Goal: Task Accomplishment & Management: Manage account settings

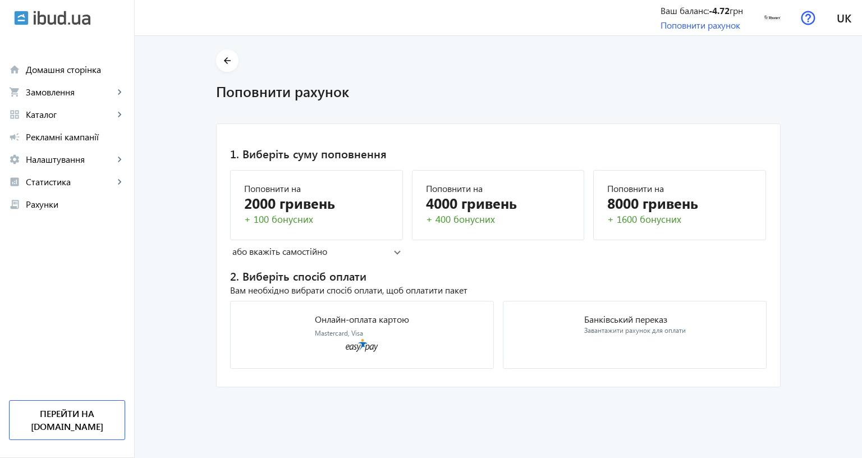
scroll to position [34, 0]
click at [439, 213] on div "+ 400 бонусних" at bounding box center [498, 219] width 145 height 13
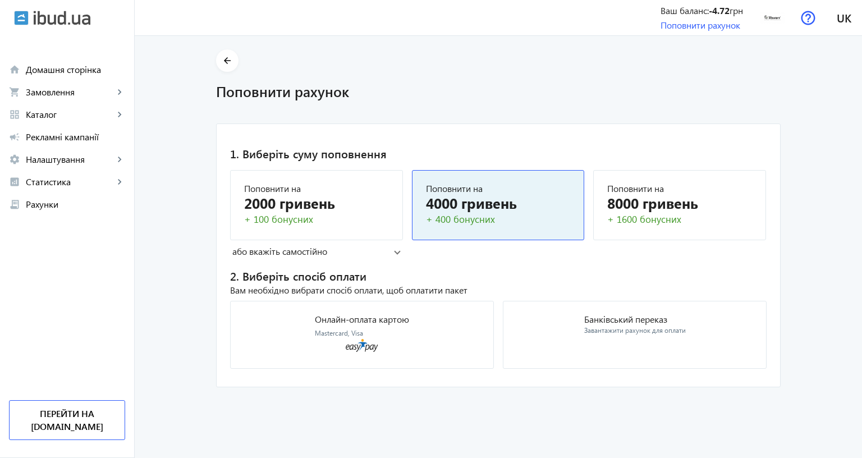
click at [292, 245] on mat-panel-title "або вкажіть самостійно" at bounding box center [313, 251] width 162 height 12
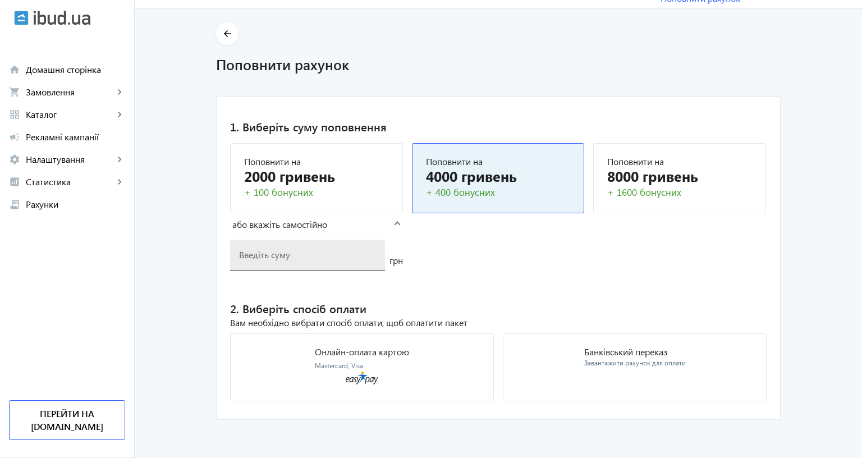
click at [267, 249] on input "number" at bounding box center [307, 255] width 137 height 12
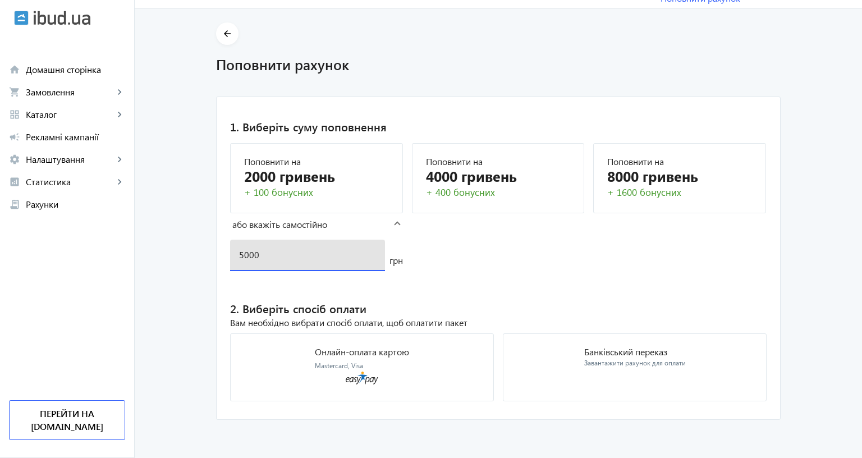
type input "5000"
click at [477, 246] on mat-card "1. Виберіть суму поповнення Поповнити на 2000 гривень + 100 бонусних Поповнити …" at bounding box center [498, 259] width 565 height 324
click at [242, 316] on div "Вам необхідно вибрати спосіб оплати, щоб оплатити пакет" at bounding box center [498, 322] width 536 height 12
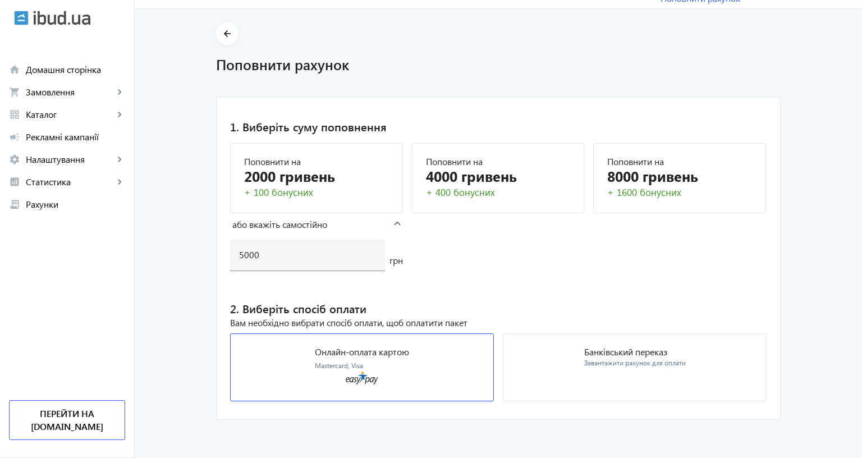
click at [348, 371] on icon at bounding box center [362, 377] width 33 height 13
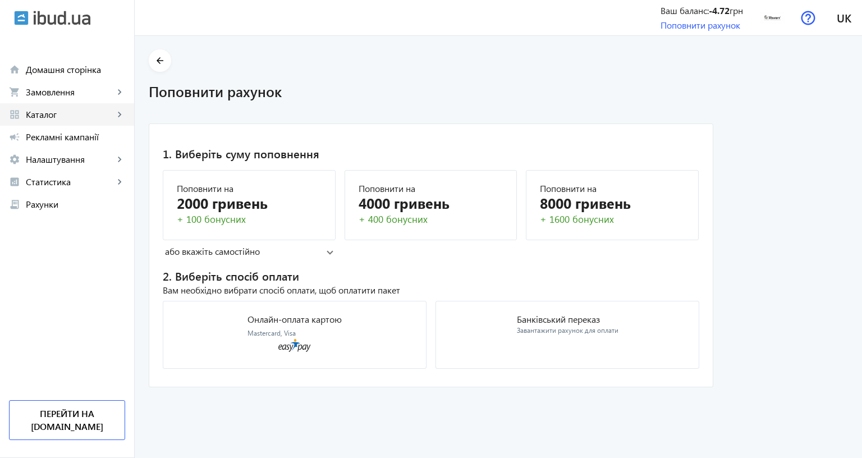
click at [65, 111] on span "Каталог" at bounding box center [70, 114] width 88 height 11
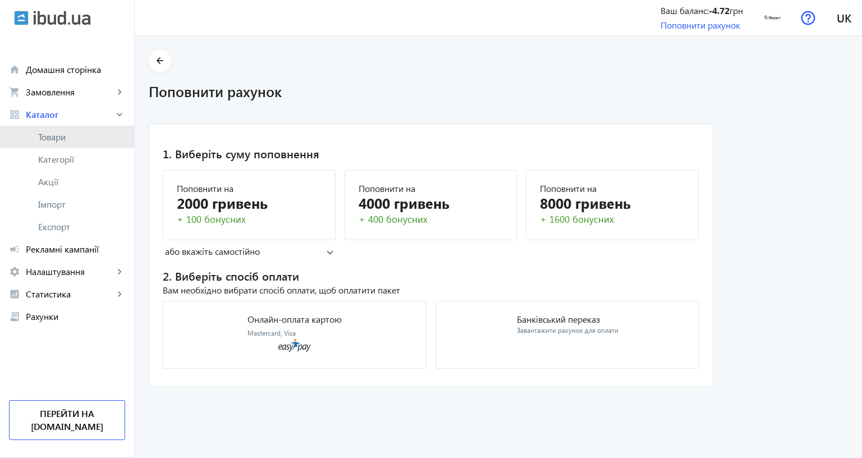
click at [28, 145] on link "Товари" at bounding box center [67, 137] width 134 height 22
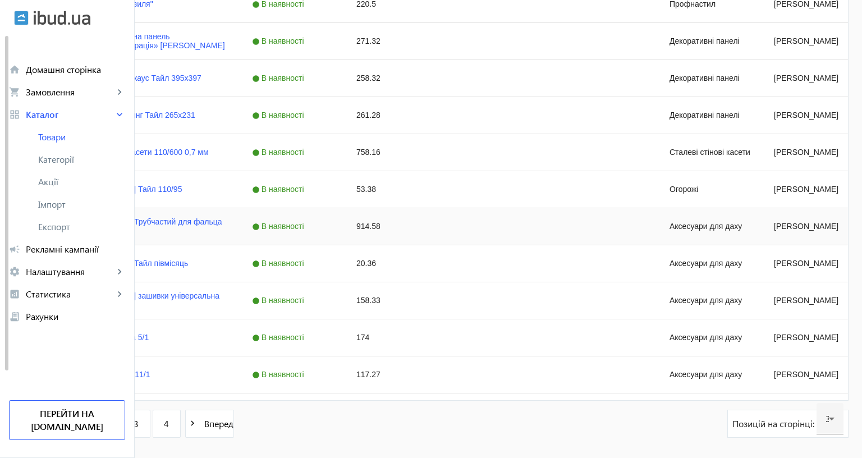
scroll to position [1120, 0]
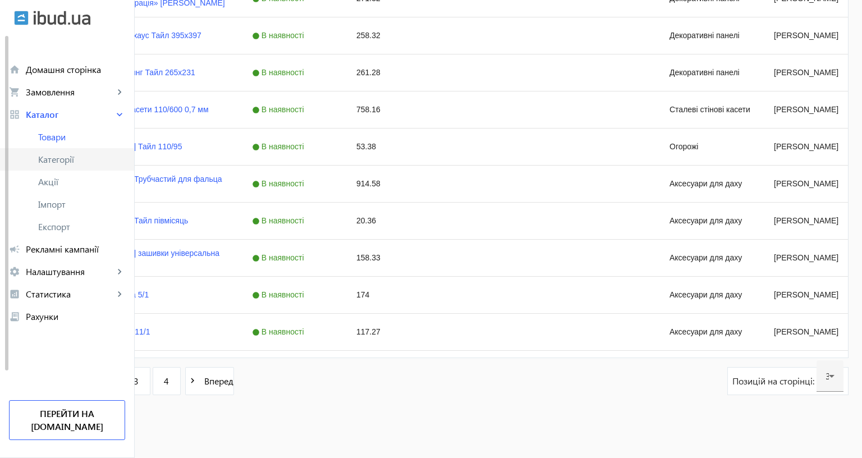
click at [52, 164] on span "Категорії" at bounding box center [81, 159] width 87 height 11
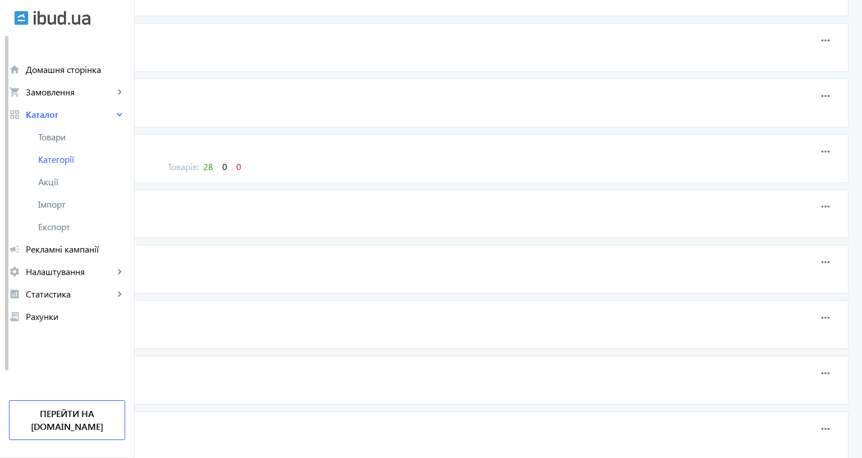
scroll to position [319, 0]
click at [60, 202] on span "Імпорт" at bounding box center [81, 204] width 87 height 11
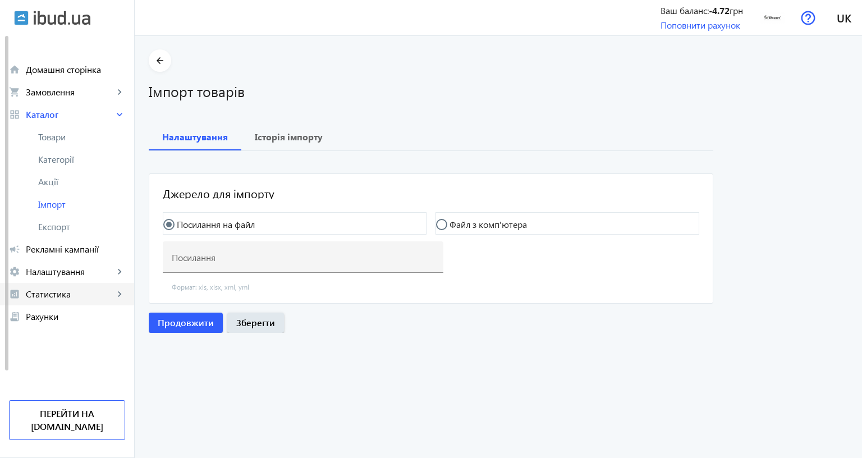
click at [35, 286] on div "home Домашня сторінка shopping_cart Замовлення keyboard_arrow_right Онлайн-замо…" at bounding box center [67, 182] width 134 height 292
click at [67, 246] on span "Рекламні кампанії" at bounding box center [75, 249] width 99 height 11
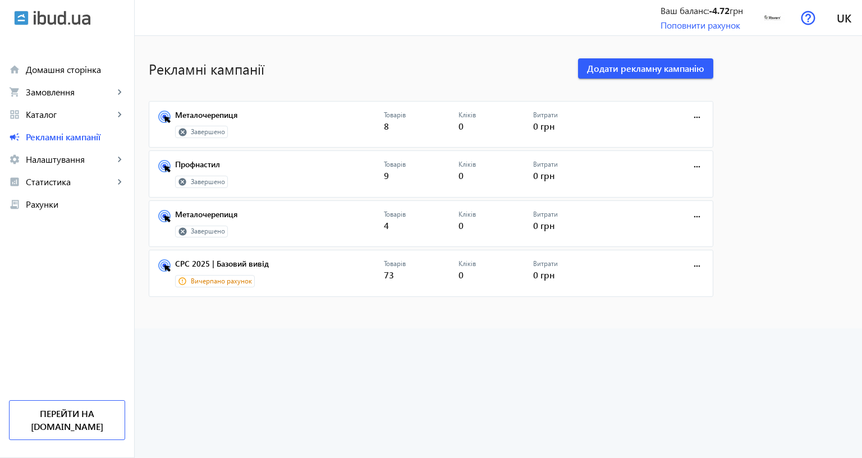
click at [200, 283] on span "Вичерпано рахунок" at bounding box center [221, 282] width 61 height 10
click at [621, 72] on span "Додати рекламну кампанію" at bounding box center [645, 68] width 117 height 12
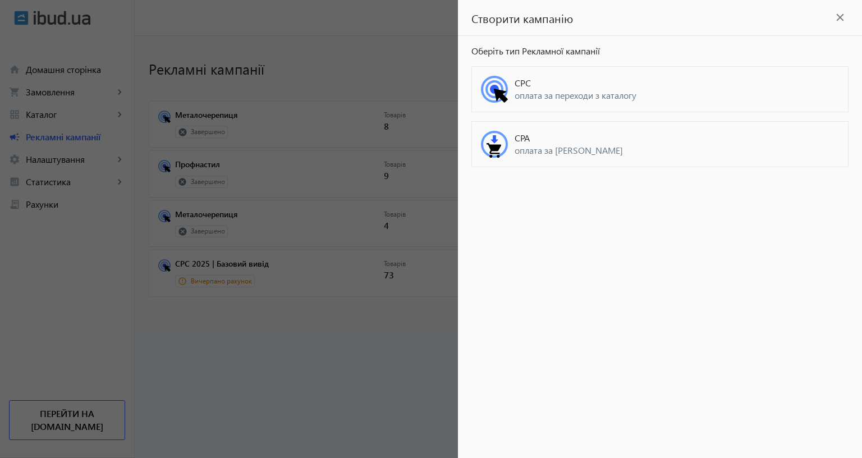
click at [543, 150] on span "оплата за ліди" at bounding box center [677, 150] width 324 height 12
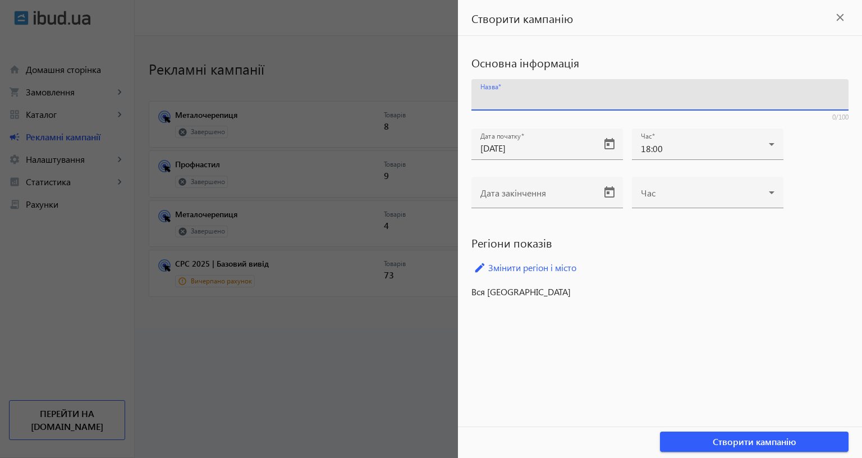
click at [515, 98] on input "Назва" at bounding box center [659, 99] width 359 height 12
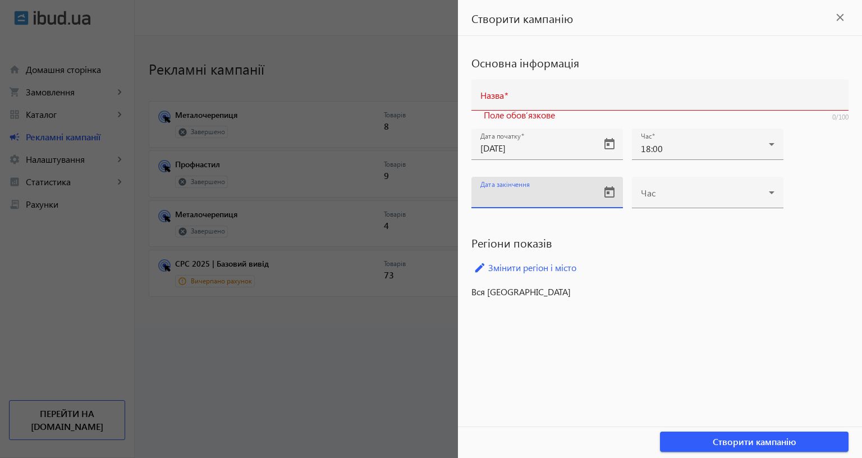
click at [522, 200] on input "Дата закінчення" at bounding box center [536, 196] width 113 height 12
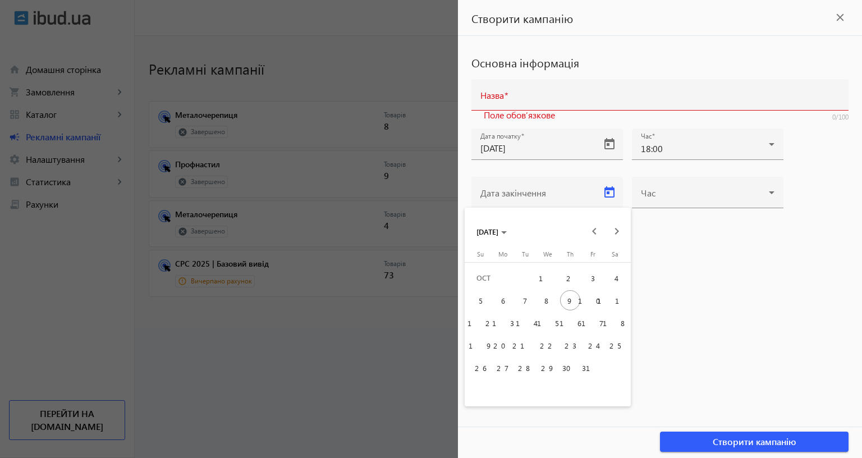
click at [594, 370] on span "31" at bounding box center [592, 367] width 20 height 20
type input "31.10.2025"
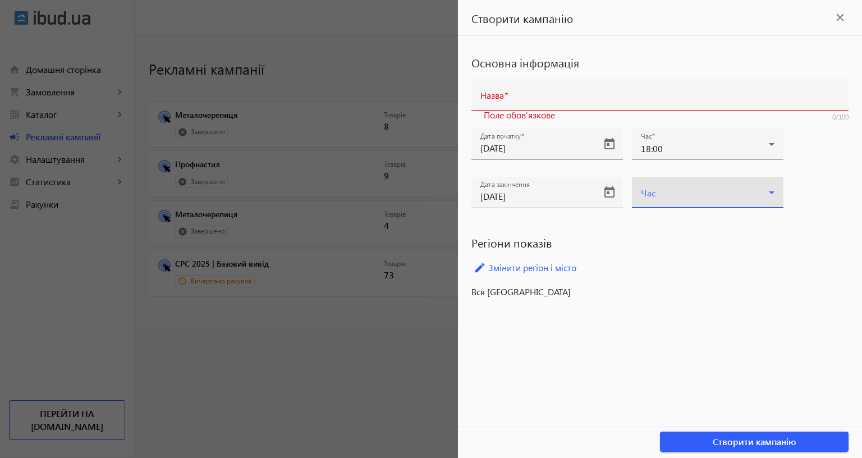
click at [706, 198] on span at bounding box center [705, 196] width 128 height 9
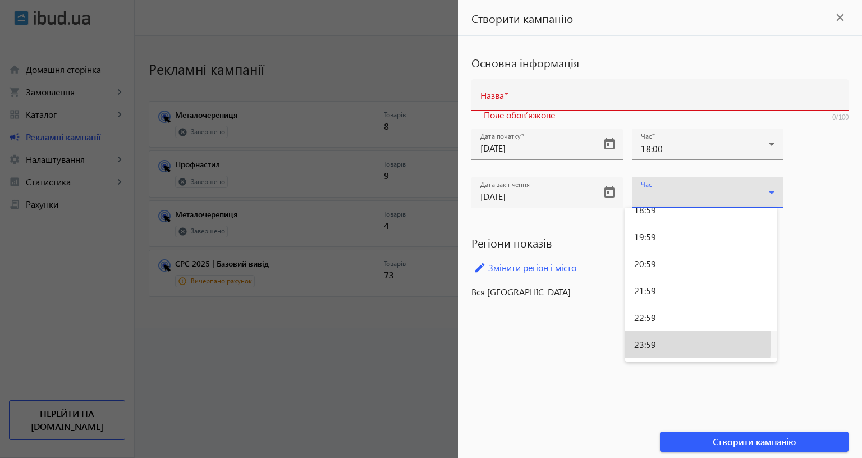
click at [644, 343] on span "23:59" at bounding box center [645, 344] width 22 height 9
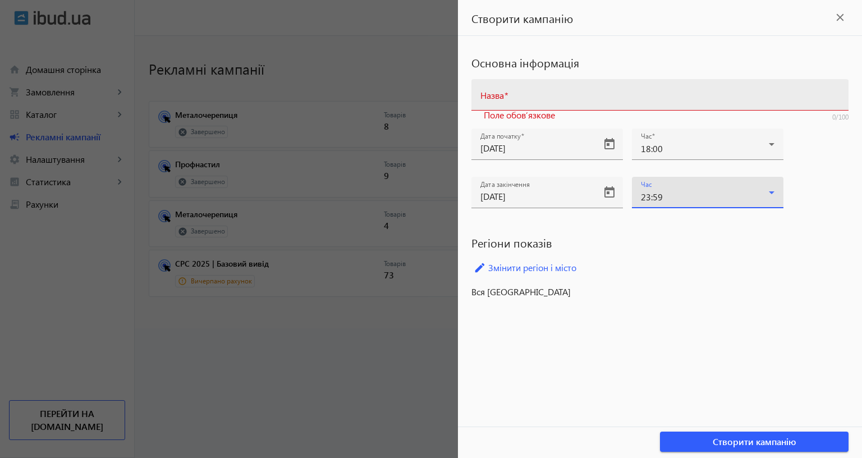
click at [503, 93] on input "Назва" at bounding box center [659, 99] width 359 height 12
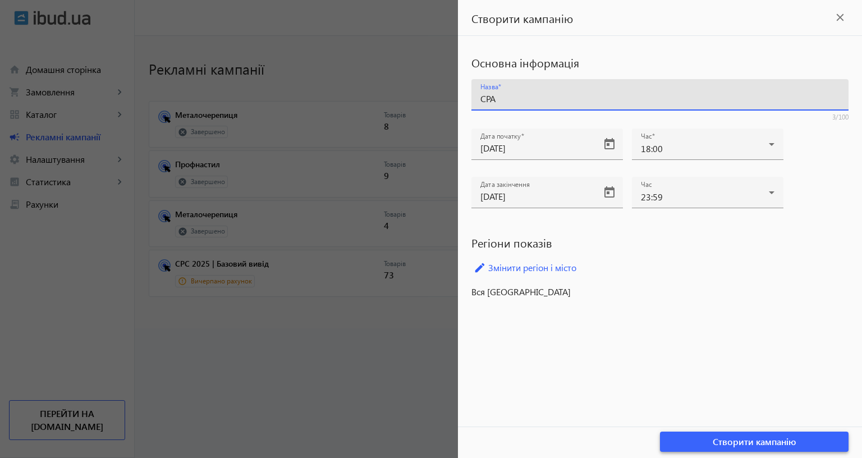
type input "CPA"
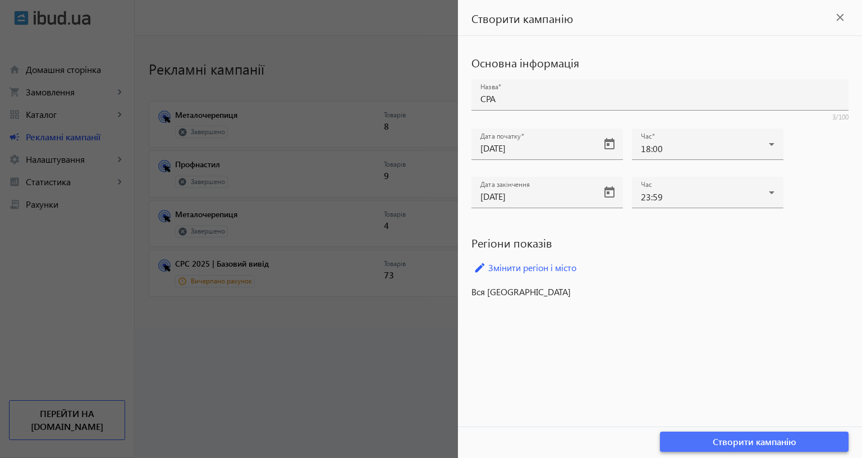
click at [746, 435] on span "Створити кампанію" at bounding box center [755, 441] width 84 height 12
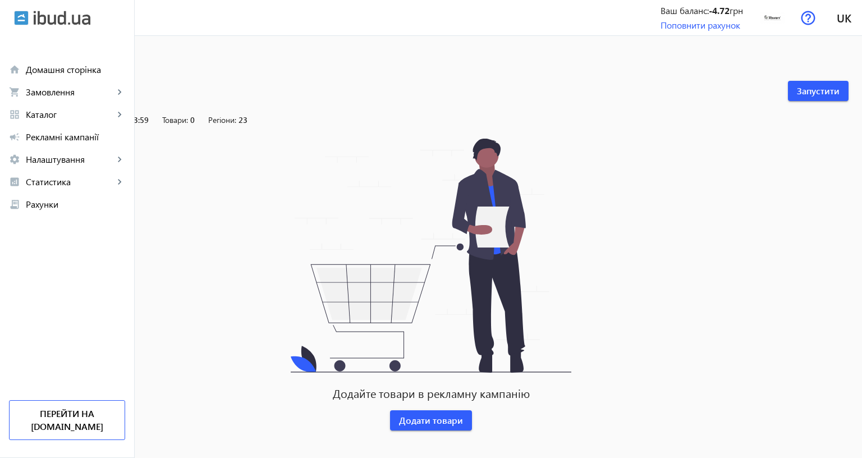
click at [193, 180] on div "Додайте товари в рекламну кампанію Додати товари" at bounding box center [430, 285] width 835 height 292
click at [98, 286] on navbar-vertical-actions "Ваш баланс: -4.72 грн Поповнити рахунок Перейти на ibud.ua" at bounding box center [67, 336] width 134 height 242
click at [222, 280] on div "Додайте товари в рекламну кампанію Додати товари" at bounding box center [430, 285] width 835 height 292
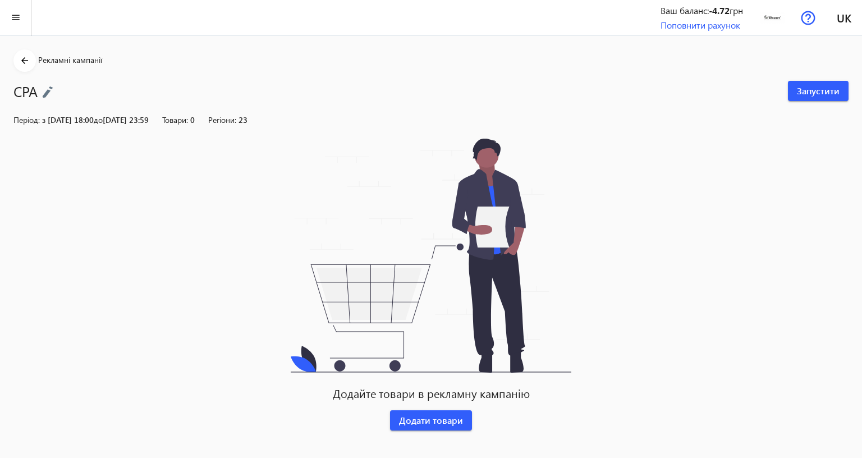
click at [188, 123] on span "Товари:" at bounding box center [175, 119] width 26 height 11
click at [242, 119] on div "Період: з 09.10.2025 18:00 до 31.10.2025 23:59 Товари: 0 Регіони: 23" at bounding box center [430, 119] width 835 height 11
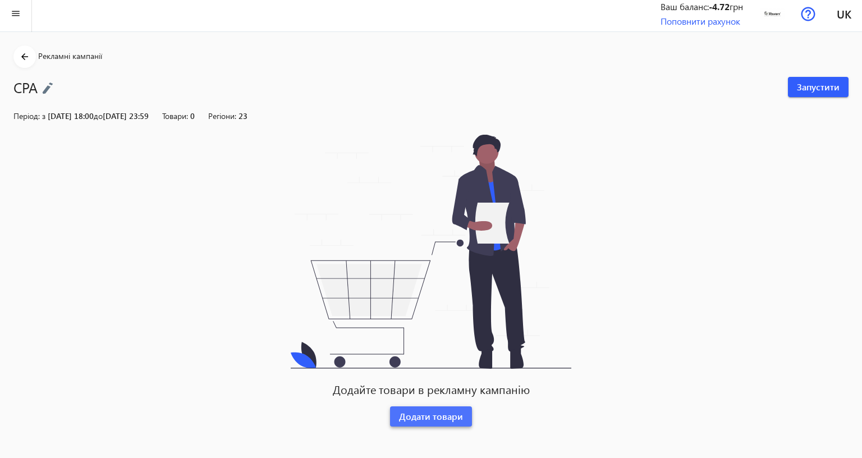
click at [399, 410] on span "Додати товари" at bounding box center [431, 416] width 64 height 12
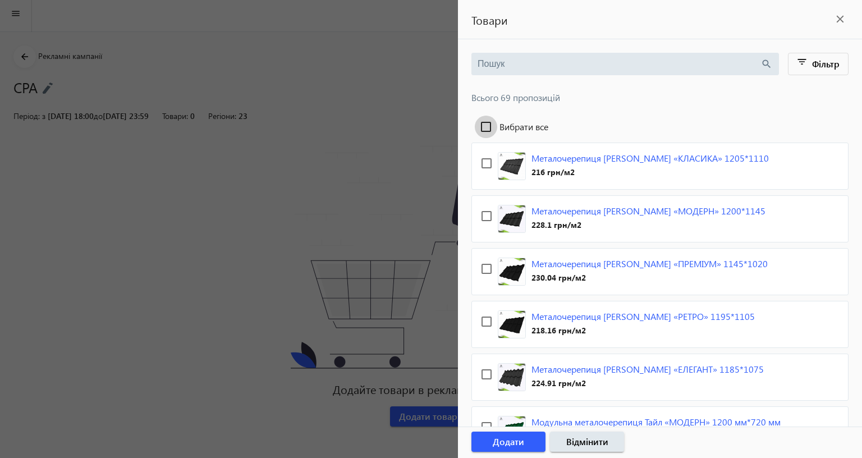
click at [475, 127] on input "Вибрати все" at bounding box center [486, 127] width 22 height 22
checkbox input "true"
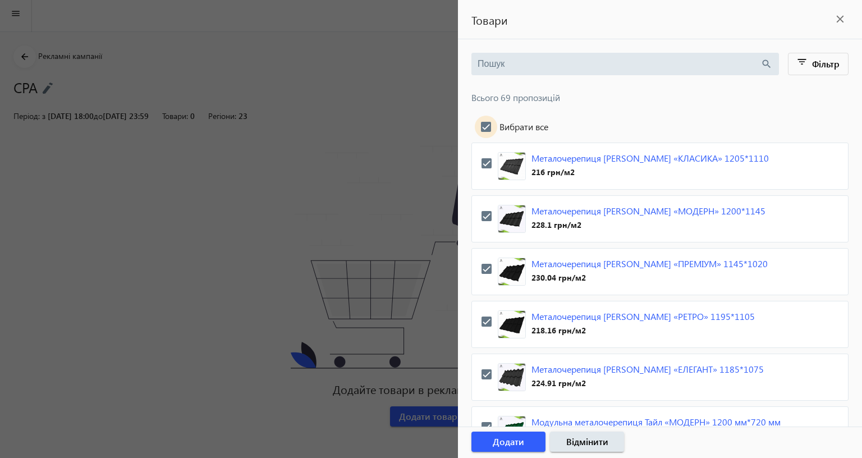
checkbox input "true"
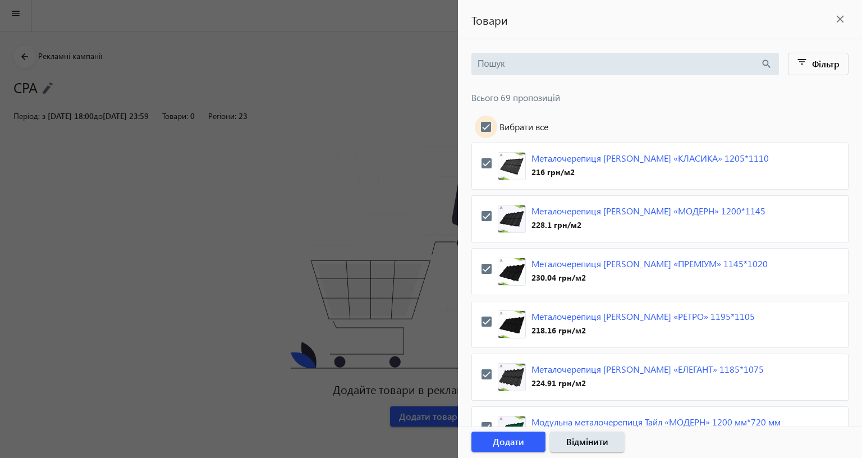
checkbox input "true"
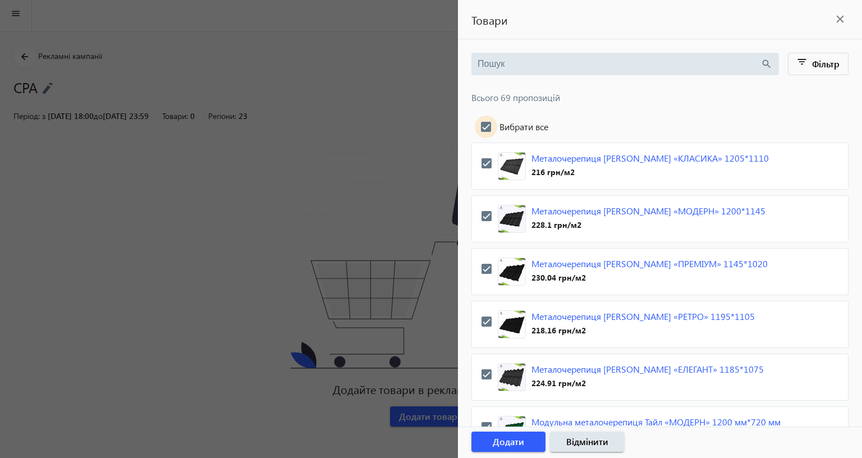
checkbox input "true"
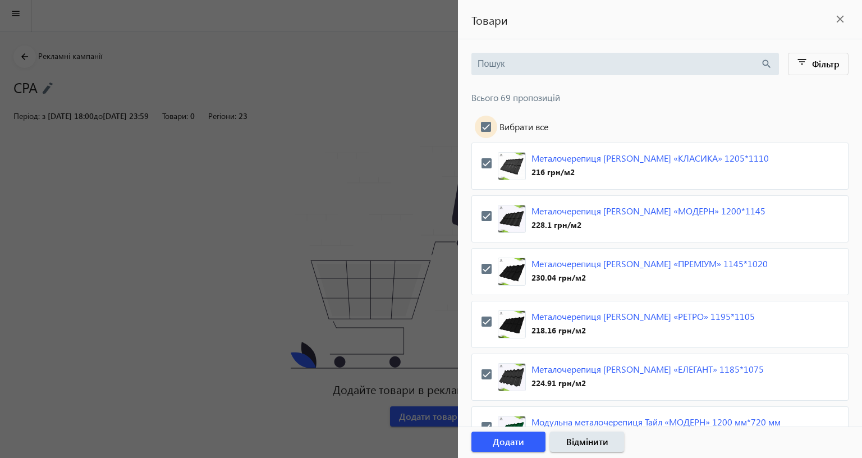
checkbox input "true"
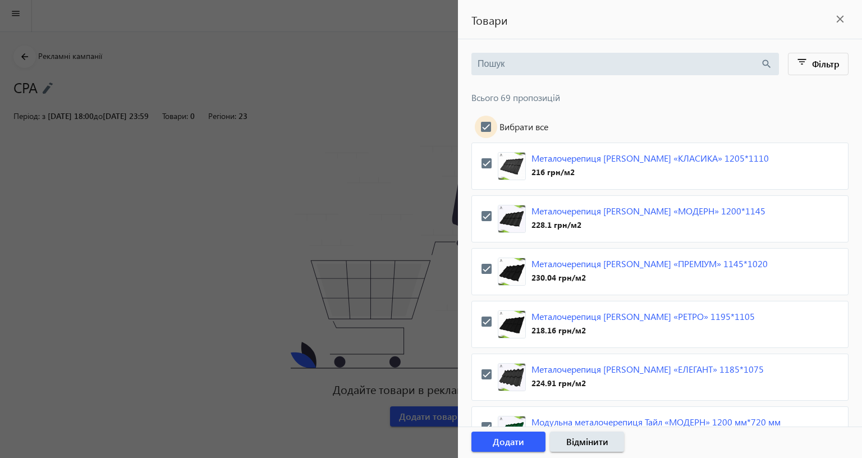
checkbox input "true"
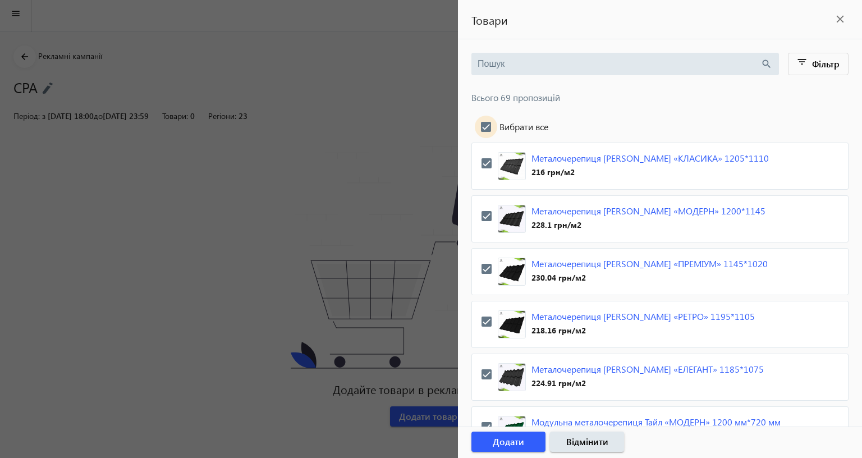
checkbox input "true"
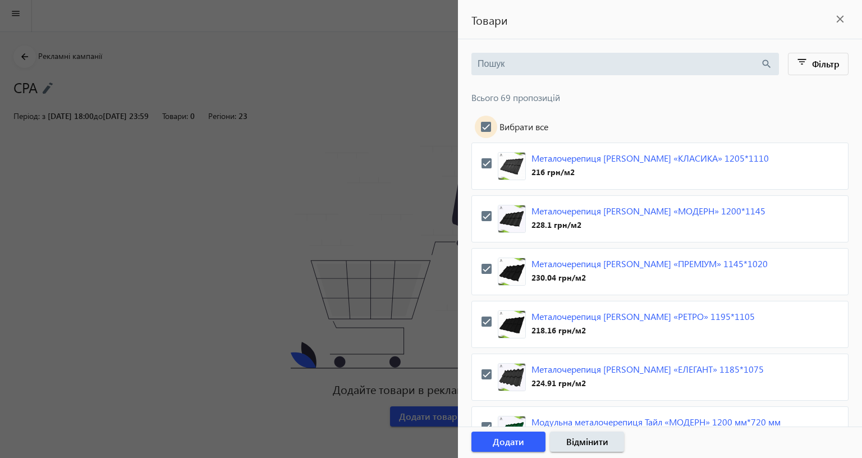
checkbox input "true"
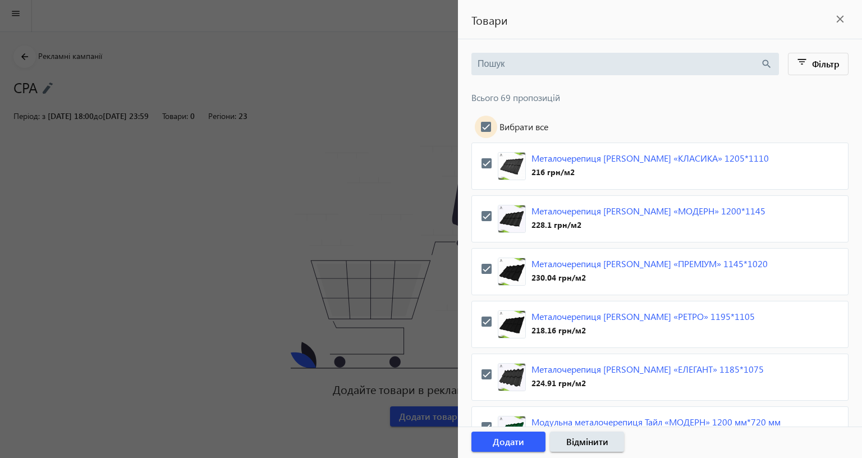
checkbox input "true"
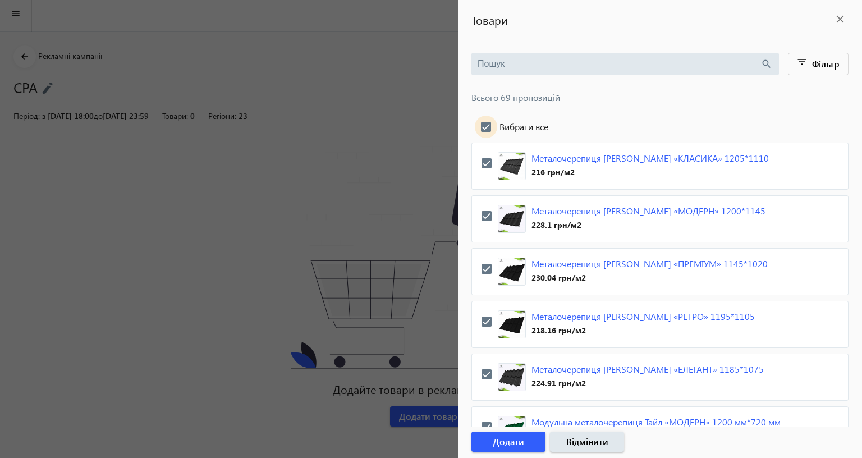
checkbox input "true"
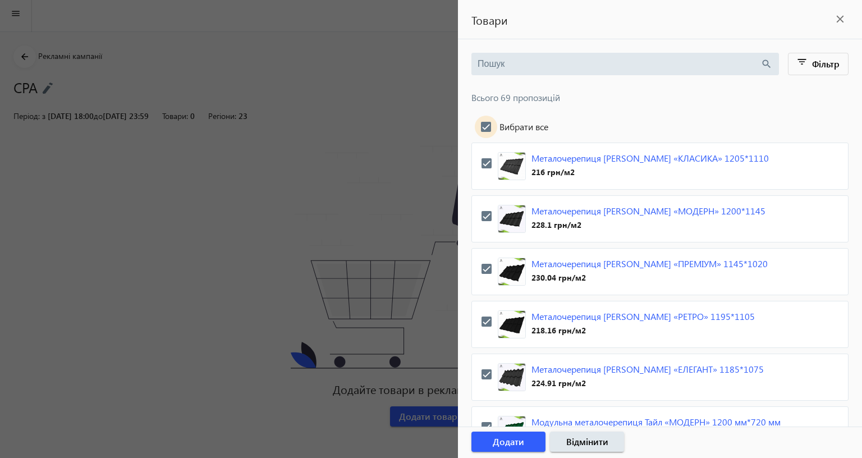
checkbox input "true"
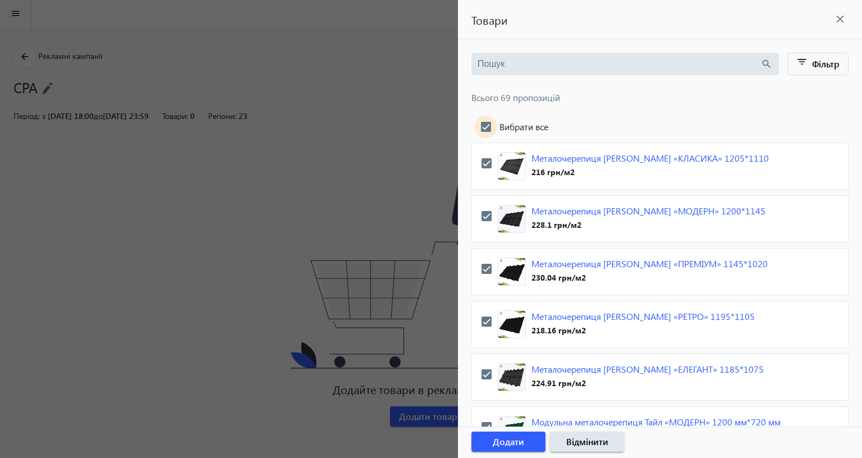
checkbox input "true"
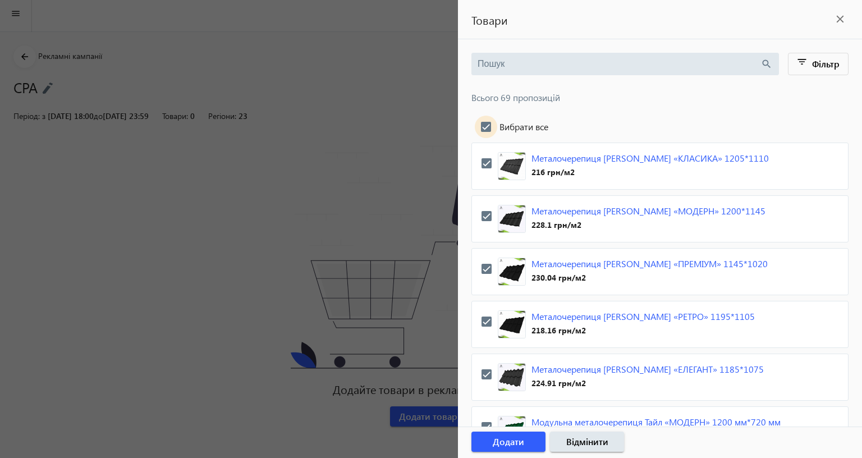
checkbox input "true"
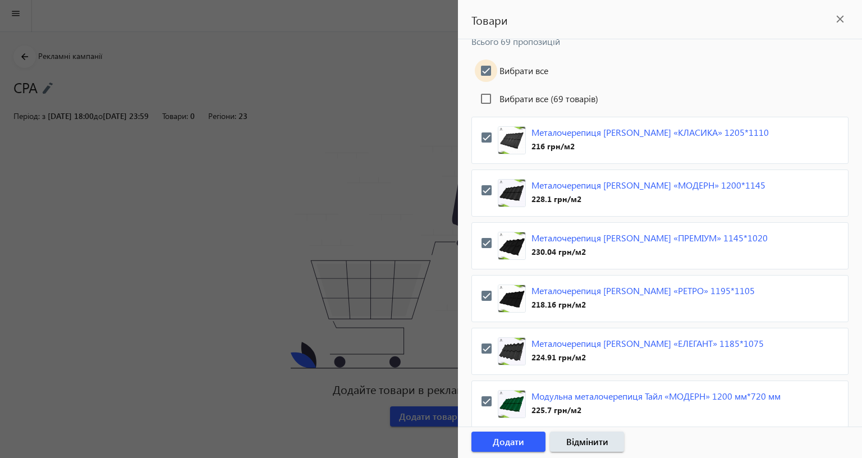
scroll to position [0, 0]
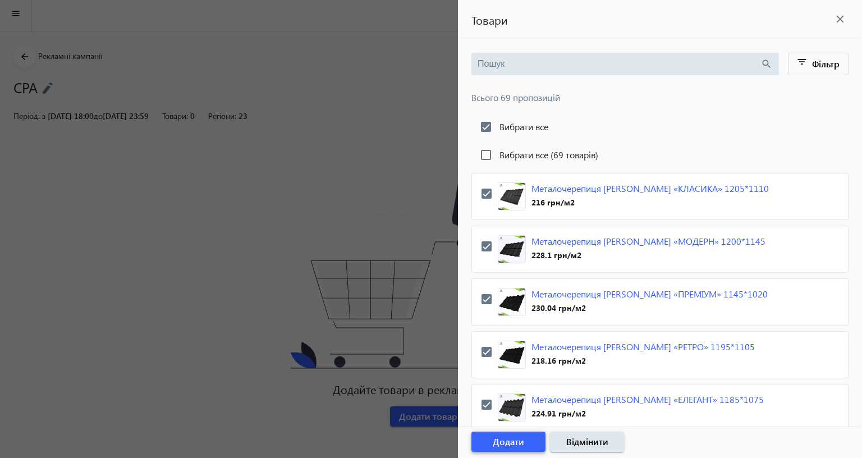
click at [493, 435] on span "Додати" at bounding box center [508, 441] width 31 height 12
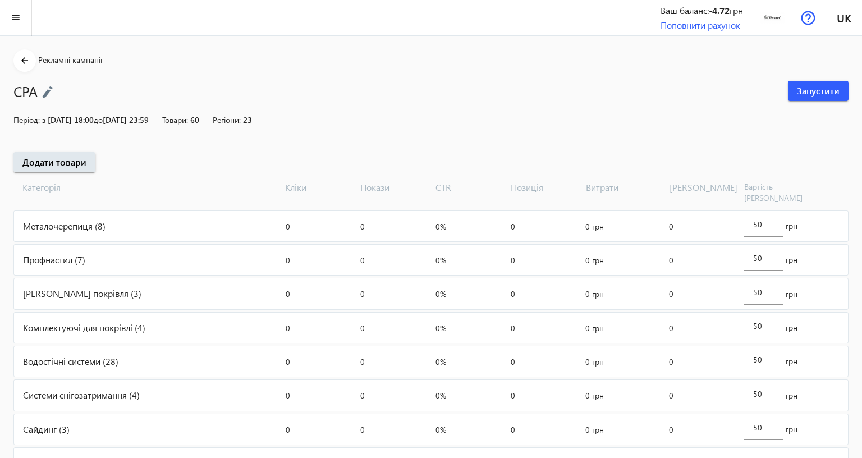
click at [117, 141] on div "arrow_back Рекламні кампанії CPA Запустити Період: з 09.10.2025 18:00 до 31.10.…" at bounding box center [431, 298] width 862 height 499
drag, startPoint x: 65, startPoint y: 120, endPoint x: 99, endPoint y: 120, distance: 34.2
click at [99, 120] on span "09.10.2025 18:00 до 31.10.2025 23:59" at bounding box center [98, 119] width 101 height 11
click at [190, 162] on div "arrow_back Рекламні кампанії CPA Запустити Період: з 09.10.2025 18:00 до 31.10.…" at bounding box center [431, 298] width 862 height 499
drag, startPoint x: 202, startPoint y: 119, endPoint x: 222, endPoint y: 119, distance: 20.2
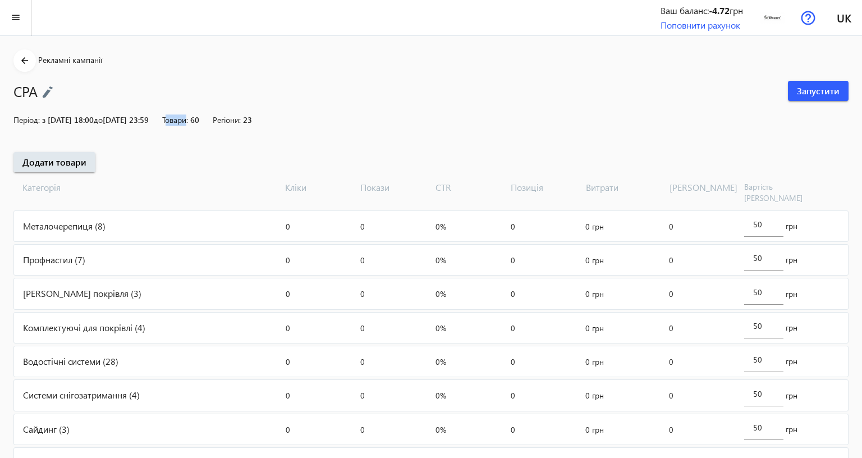
click at [188, 119] on span "Товари:" at bounding box center [175, 119] width 26 height 11
click at [213, 136] on div "arrow_back Рекламні кампанії CPA Запустити Період: з 09.10.2025 18:00 до 31.10.…" at bounding box center [431, 298] width 862 height 499
drag, startPoint x: 296, startPoint y: 123, endPoint x: 286, endPoint y: 122, distance: 10.7
click at [288, 122] on div "Період: з 09.10.2025 18:00 до 31.10.2025 23:59 Товари: 60 Регіони: 23" at bounding box center [430, 119] width 835 height 11
click at [252, 122] on span "23" at bounding box center [247, 119] width 9 height 11
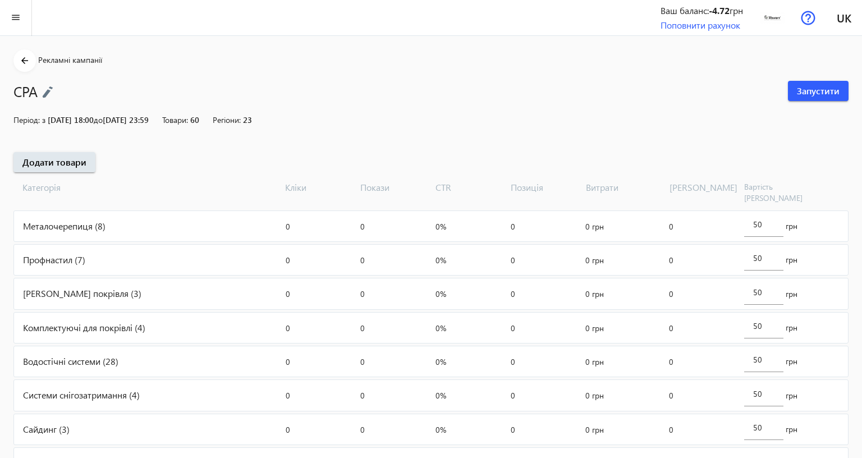
click at [252, 121] on span "23" at bounding box center [247, 119] width 9 height 11
click at [241, 118] on span "Регіони:" at bounding box center [227, 119] width 28 height 11
click at [254, 135] on div "arrow_back Рекламні кампанії CPA Запустити Період: з 09.10.2025 18:00 до 31.10.…" at bounding box center [431, 298] width 862 height 499
click at [28, 70] on span at bounding box center [24, 60] width 22 height 27
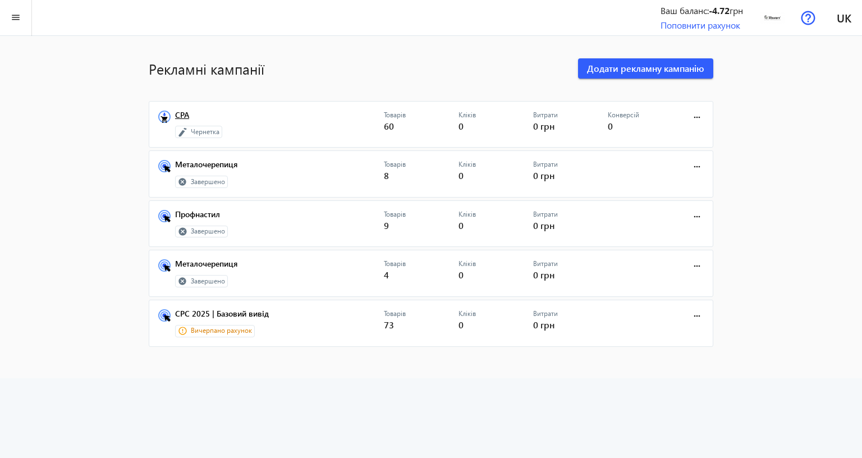
click at [175, 114] on link "CPA" at bounding box center [279, 119] width 209 height 16
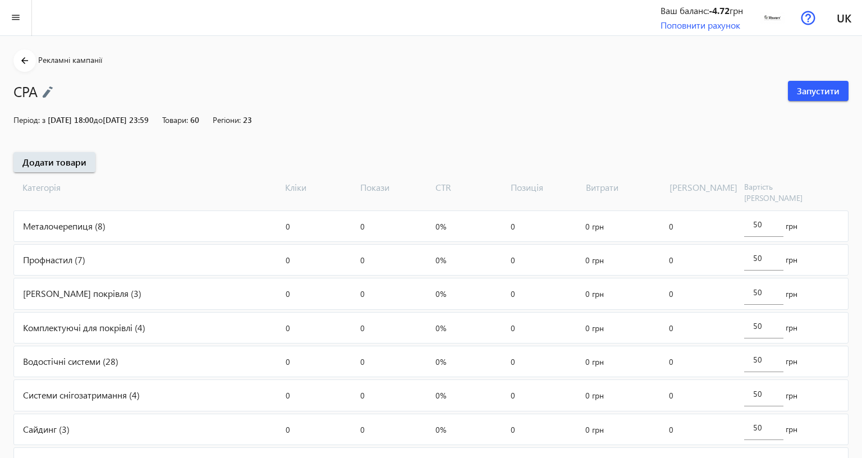
click at [49, 94] on img at bounding box center [47, 92] width 11 height 12
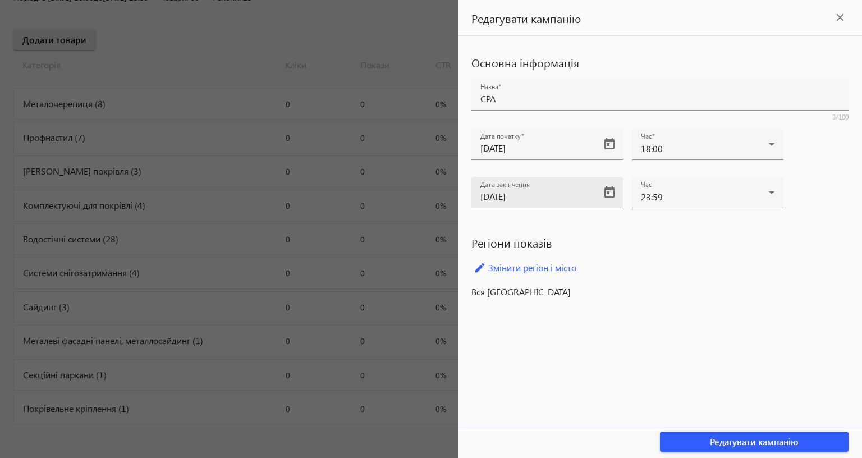
scroll to position [204, 0]
drag, startPoint x: 244, startPoint y: 278, endPoint x: 239, endPoint y: 267, distance: 12.6
click at [458, 276] on div "Основна інформація Назва CPA 3/100 Дата початку 09.10.2025 Час 18:00 Дата закін…" at bounding box center [660, 176] width 404 height 280
click at [471, 267] on link "edit Змінити регіон і місто" at bounding box center [659, 267] width 377 height 17
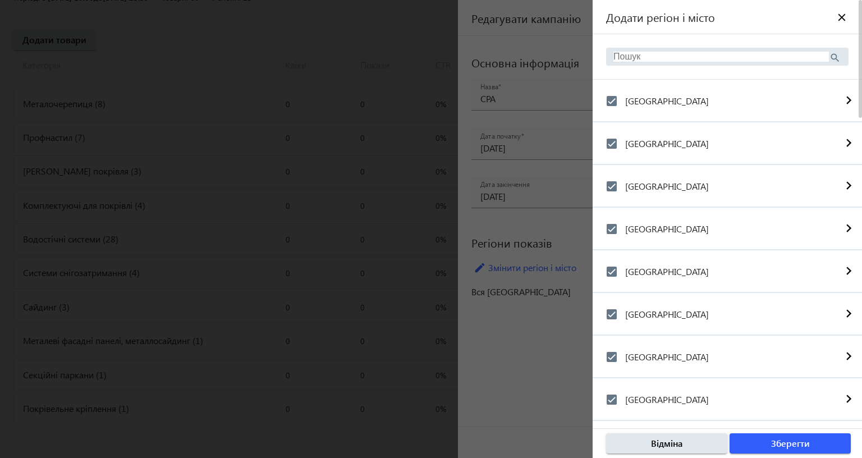
scroll to position [56, 0]
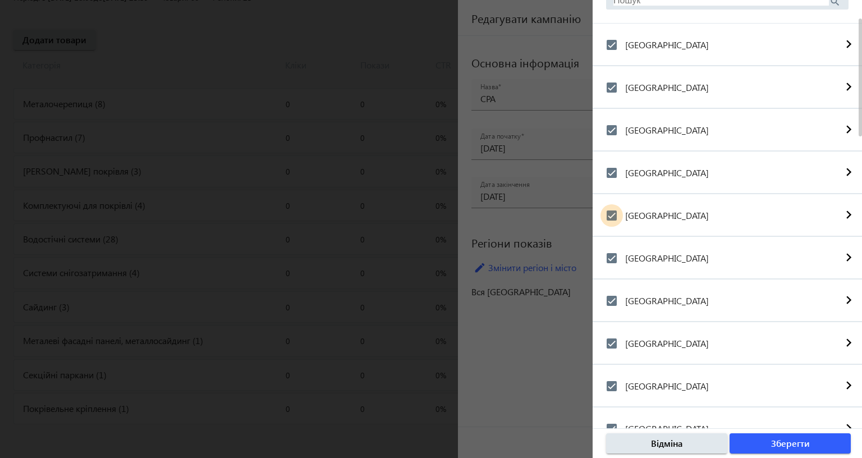
click at [600, 217] on input "Донецька область" at bounding box center [611, 215] width 22 height 22
checkbox input "false"
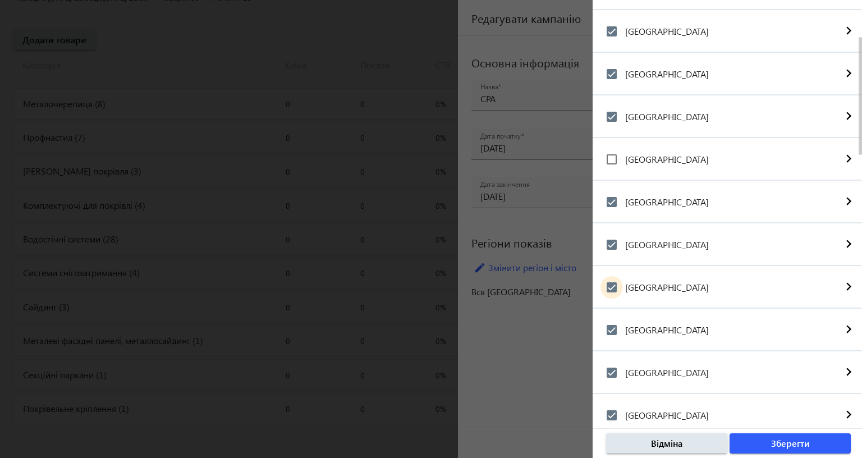
click at [600, 287] on input "Запорізька область" at bounding box center [611, 287] width 22 height 22
click at [600, 291] on input "Запорізька область" at bounding box center [611, 287] width 22 height 22
checkbox input "true"
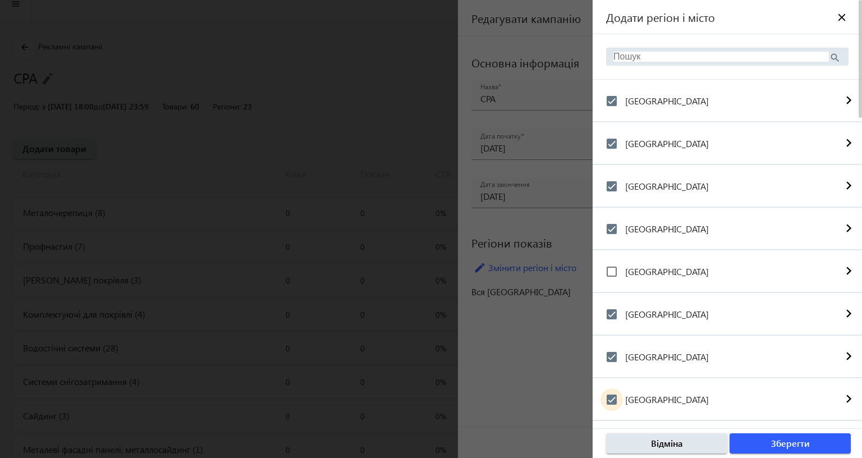
scroll to position [0, 0]
click at [613, 52] on input "search" at bounding box center [720, 57] width 215 height 10
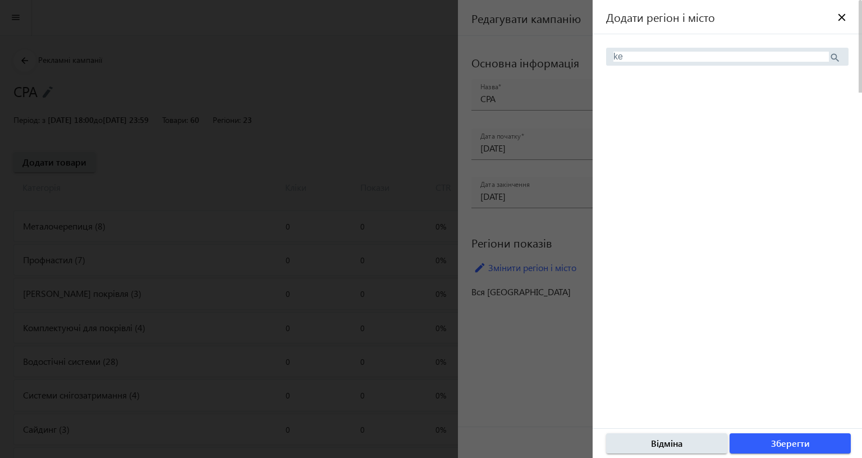
type input "k"
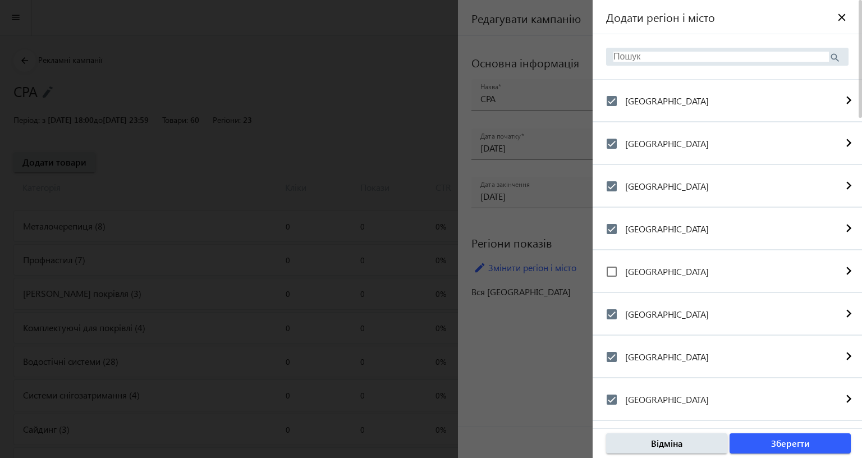
click at [606, 51] on div "search" at bounding box center [727, 57] width 242 height 18
click at [613, 60] on input "search" at bounding box center [720, 57] width 215 height 10
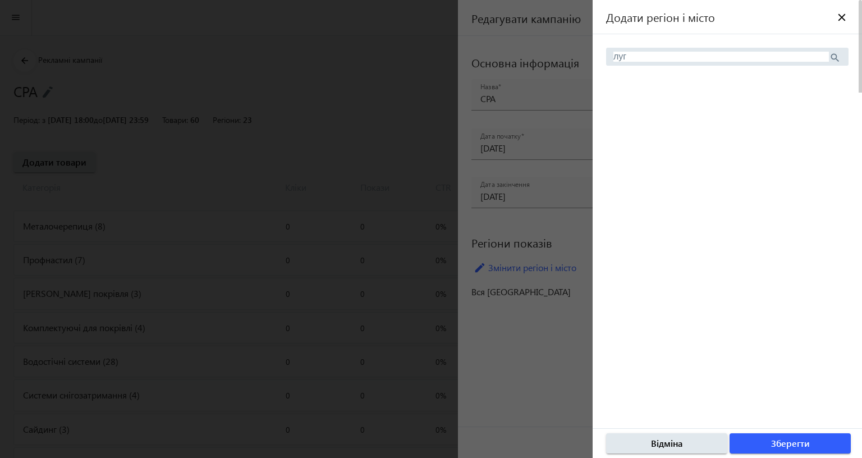
type input "луга"
click at [613, 60] on input "луга" at bounding box center [720, 57] width 215 height 10
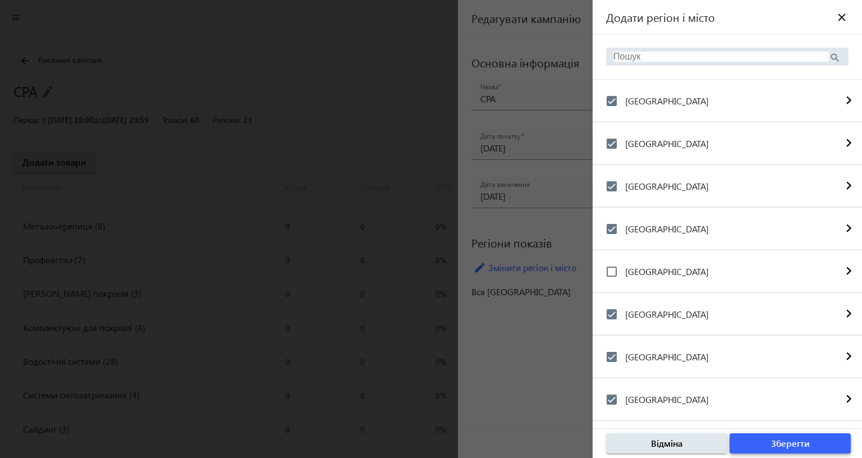
click at [771, 437] on span "Зберегти" at bounding box center [790, 443] width 39 height 12
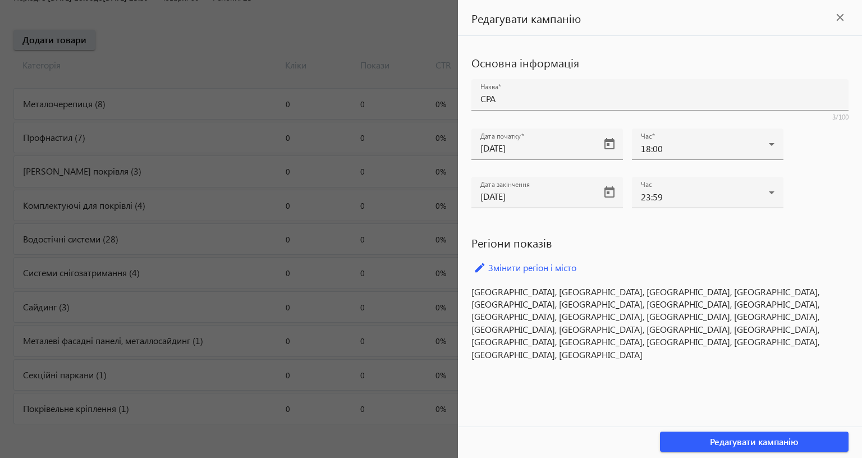
scroll to position [204, 0]
drag, startPoint x: 357, startPoint y: 332, endPoint x: 191, endPoint y: 264, distance: 179.2
click at [471, 286] on p "Київ і область, Вінницька область, Волинська область, Дніпропетровська область,…" at bounding box center [659, 323] width 377 height 75
click at [832, 18] on mat-icon "close" at bounding box center [840, 17] width 17 height 17
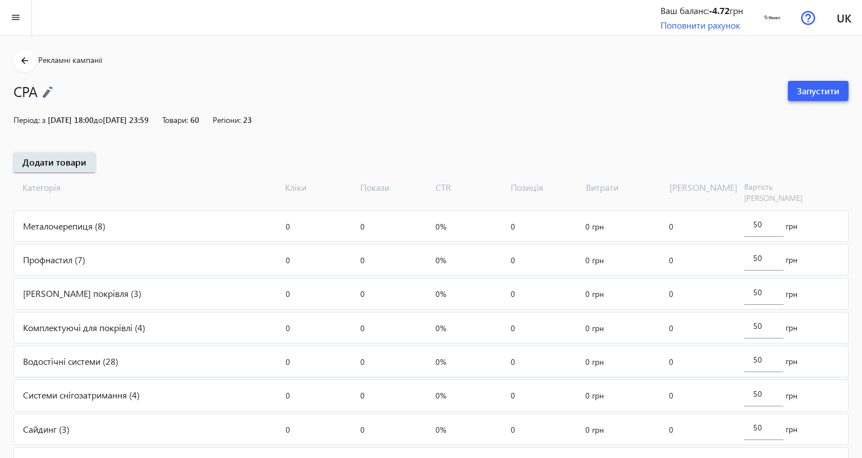
click at [797, 92] on span "Запустити" at bounding box center [818, 91] width 43 height 12
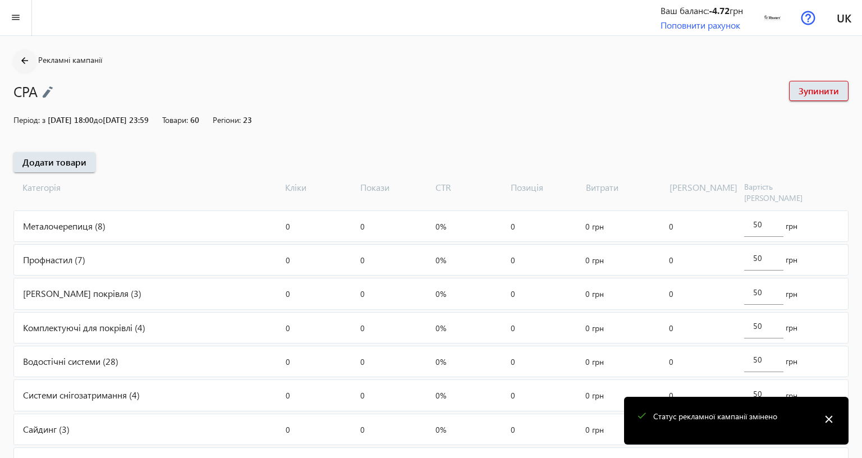
click at [21, 57] on mat-icon "arrow_back" at bounding box center [25, 61] width 14 height 14
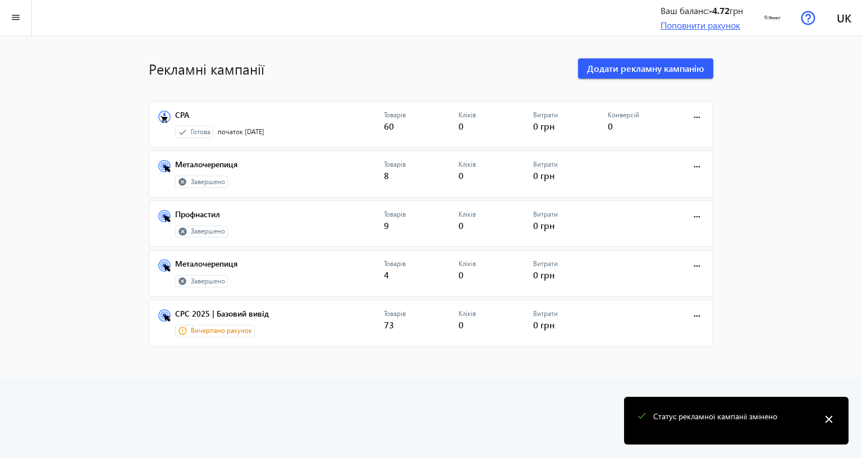
click at [660, 25] on link "Поповнити рахунок" at bounding box center [700, 25] width 80 height 12
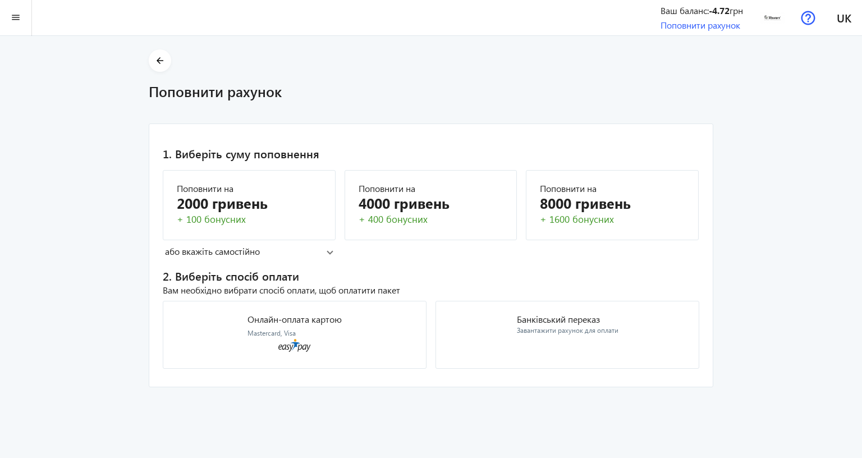
click at [165, 250] on mat-panel-title "або вкажіть самостійно" at bounding box center [246, 251] width 162 height 12
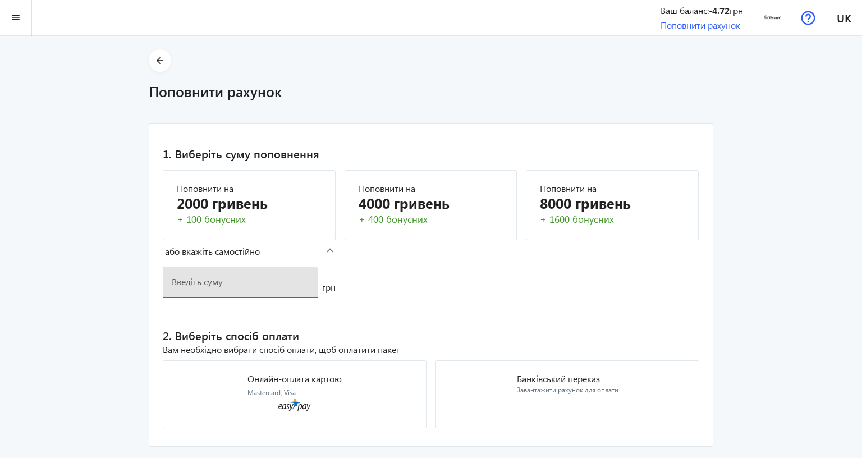
click at [172, 282] on input "number" at bounding box center [240, 282] width 137 height 12
click at [359, 202] on div "4000 гривень" at bounding box center [431, 203] width 145 height 20
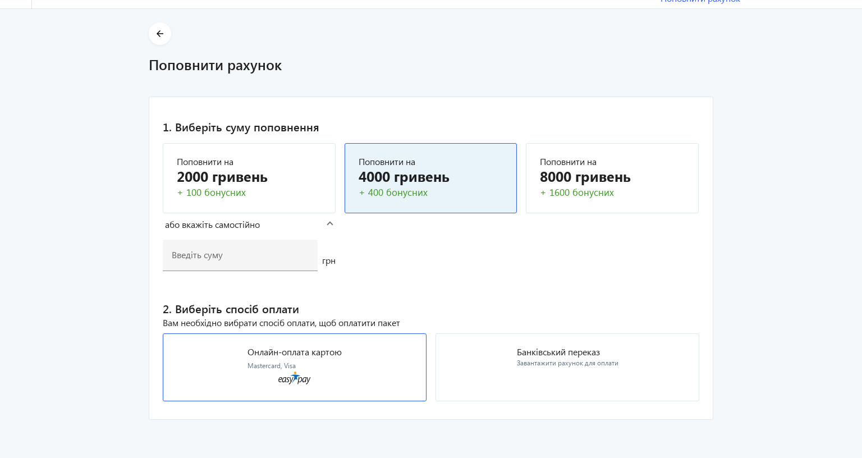
scroll to position [150, 0]
click at [359, 166] on div "4000 гривень" at bounding box center [431, 176] width 145 height 20
click at [305, 347] on p "Онлайн-оплата картою" at bounding box center [294, 351] width 94 height 9
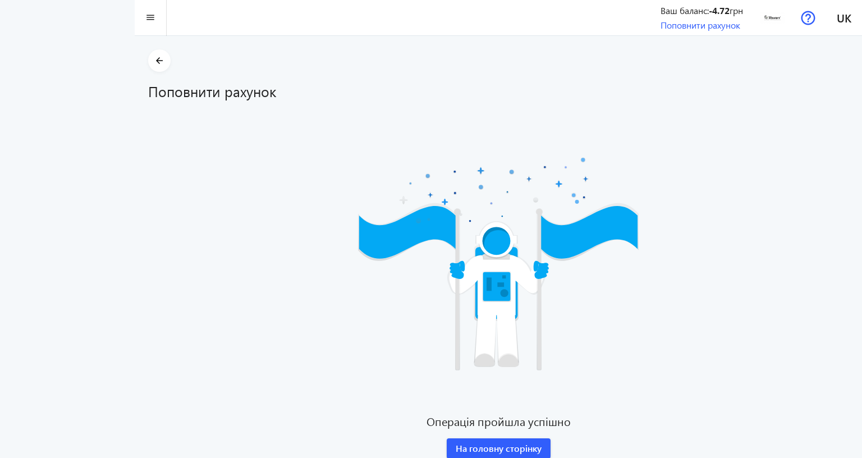
click at [420, 123] on div "Astronaut Операція пройшла успішно На головну сторінку" at bounding box center [498, 290] width 700 height 335
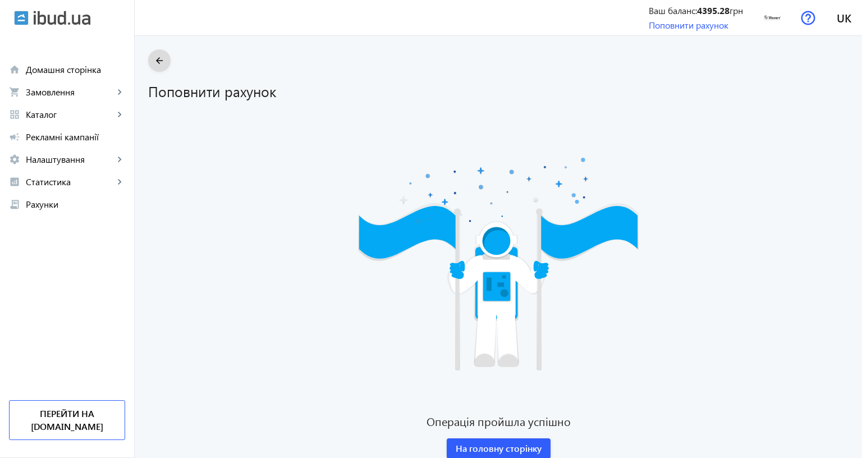
click at [153, 60] on mat-icon "arrow_back" at bounding box center [160, 61] width 14 height 14
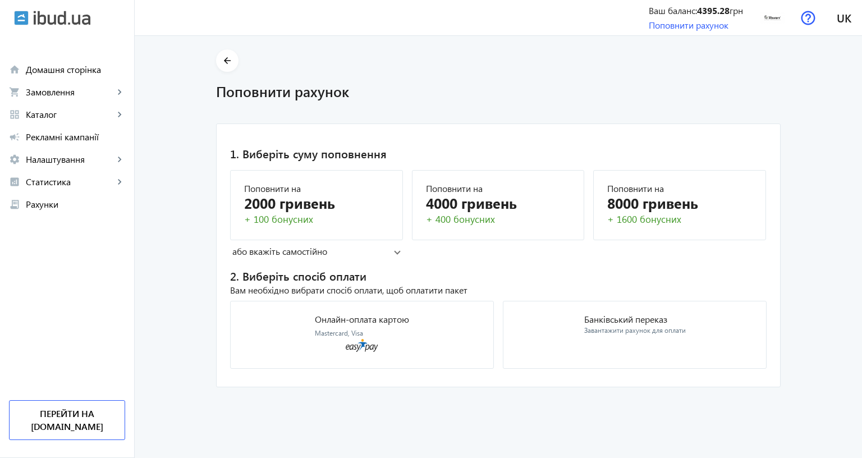
click at [672, 34] on div "Ваш баланс: 4395.28 грн Поповнити рахунок «Тайл» ТОВ info@tile.ua Магазин tile.…" at bounding box center [755, 18] width 213 height 36
click at [670, 19] on link "Поповнити рахунок" at bounding box center [689, 25] width 80 height 12
click at [669, 26] on link "Поповнити рахунок" at bounding box center [689, 25] width 80 height 12
click at [575, 62] on section "arrow_back Поповнити рахунок" at bounding box center [498, 75] width 565 height 52
click at [51, 176] on span "Статистика" at bounding box center [70, 181] width 88 height 11
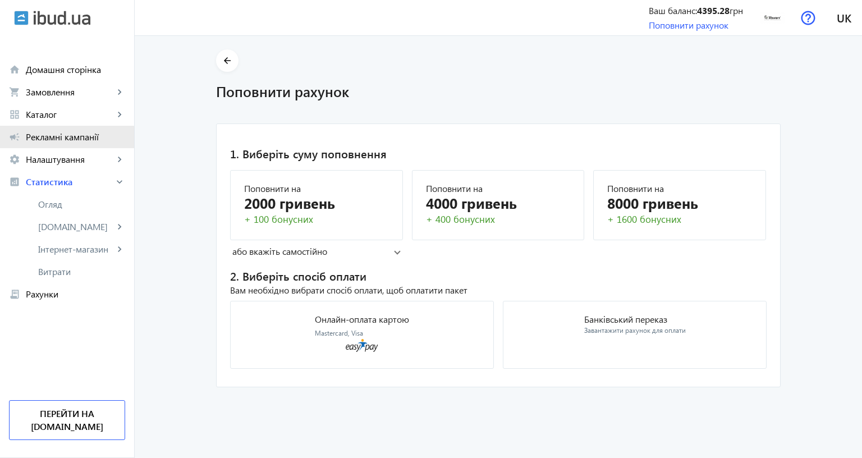
click at [54, 145] on link "campaign Рекламні кампанії" at bounding box center [67, 137] width 134 height 22
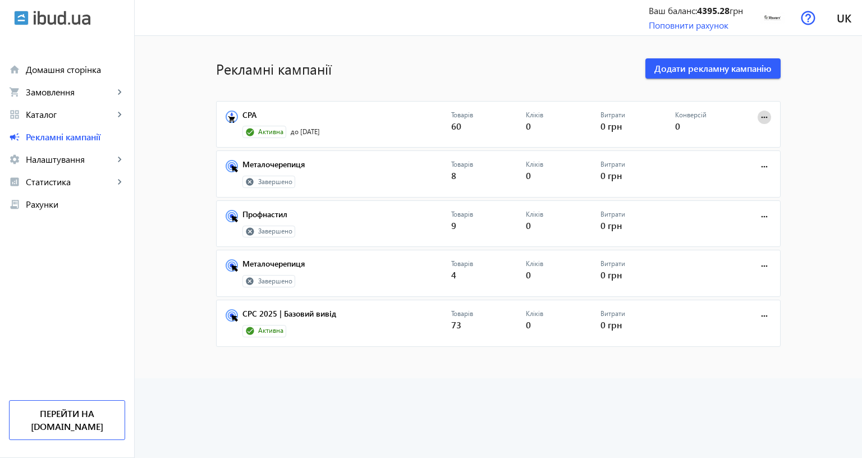
click at [758, 121] on mat-icon "more_horiz" at bounding box center [764, 117] width 12 height 12
click at [790, 146] on div at bounding box center [431, 229] width 862 height 458
click at [61, 88] on span "Замовлення" at bounding box center [70, 91] width 88 height 11
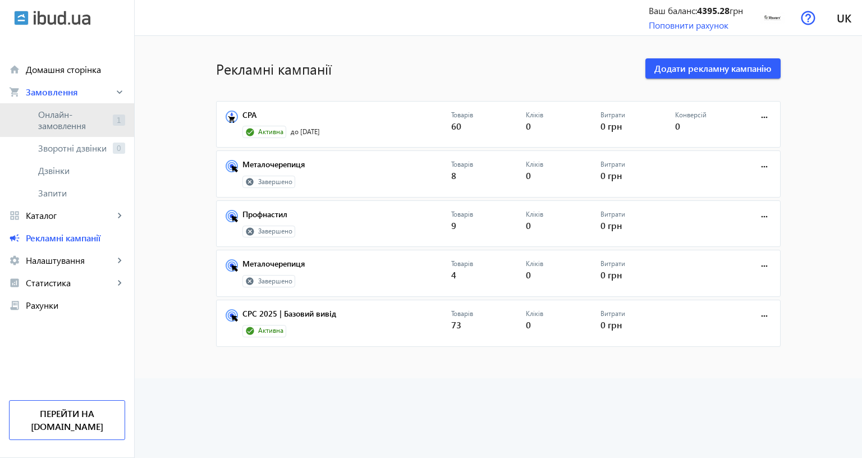
click at [56, 125] on span "Онлайн-замовлення" at bounding box center [73, 120] width 70 height 22
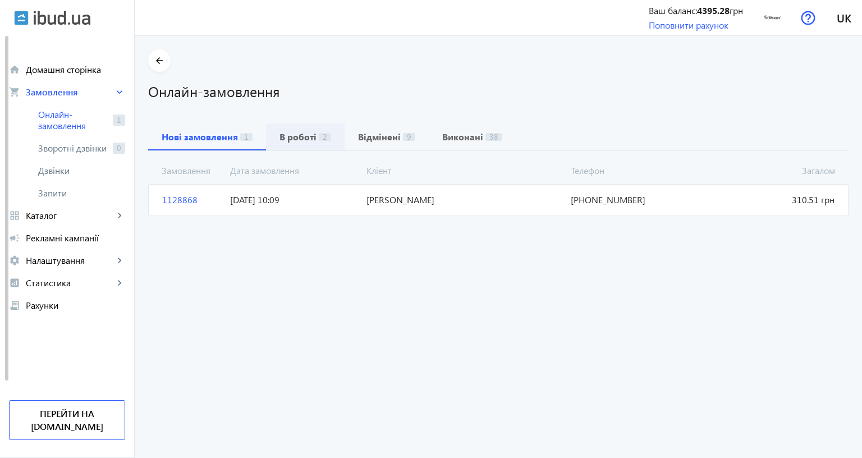
click at [308, 139] on b "В роботі" at bounding box center [297, 136] width 37 height 9
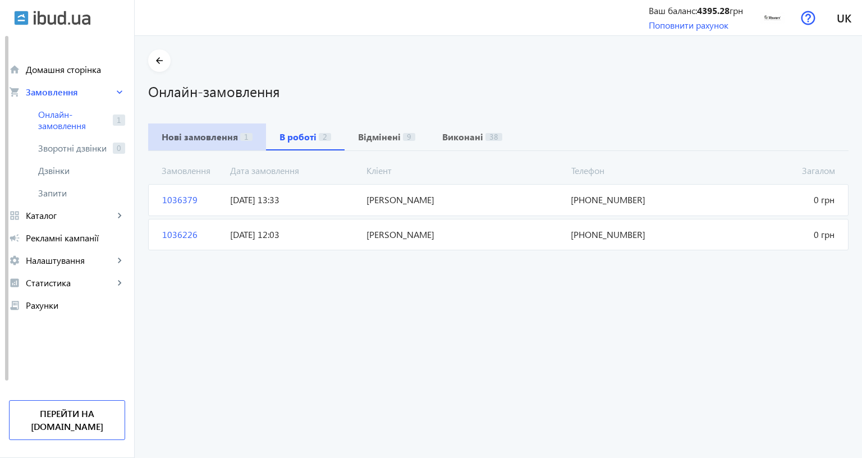
click at [218, 136] on b "Нові замовлення" at bounding box center [200, 136] width 76 height 9
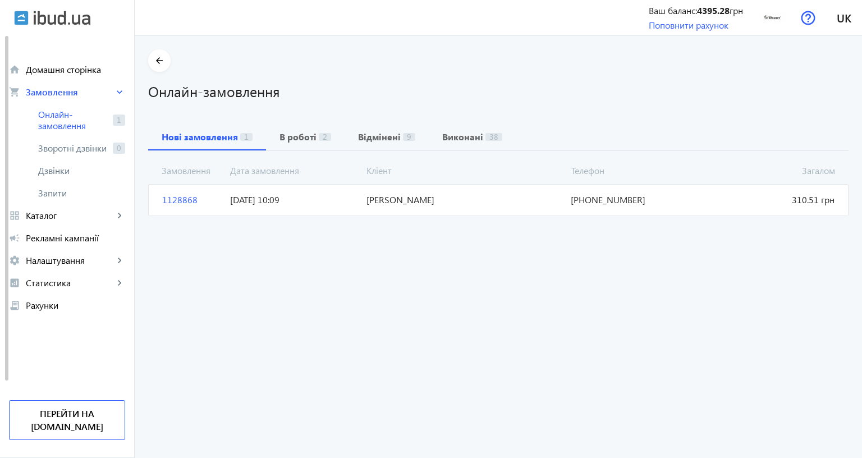
click at [611, 203] on span "+38(067)799-09-90" at bounding box center [634, 200] width 136 height 12
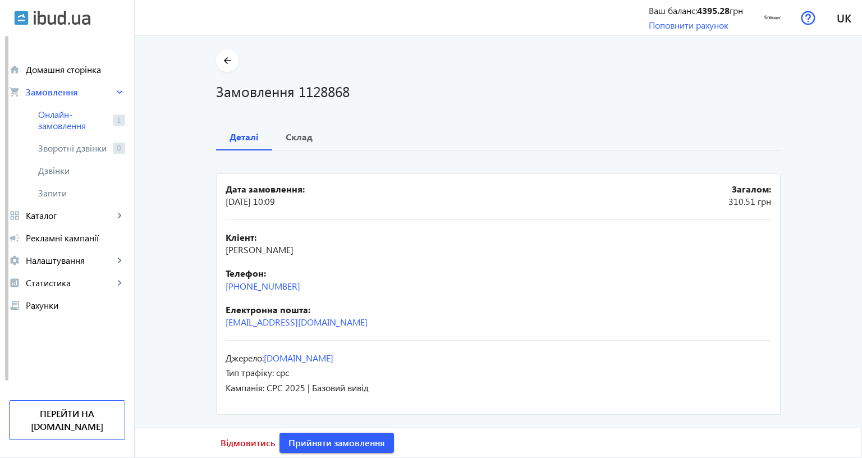
scroll to position [65, 0]
click at [233, 437] on span "Відмовитись" at bounding box center [248, 443] width 54 height 12
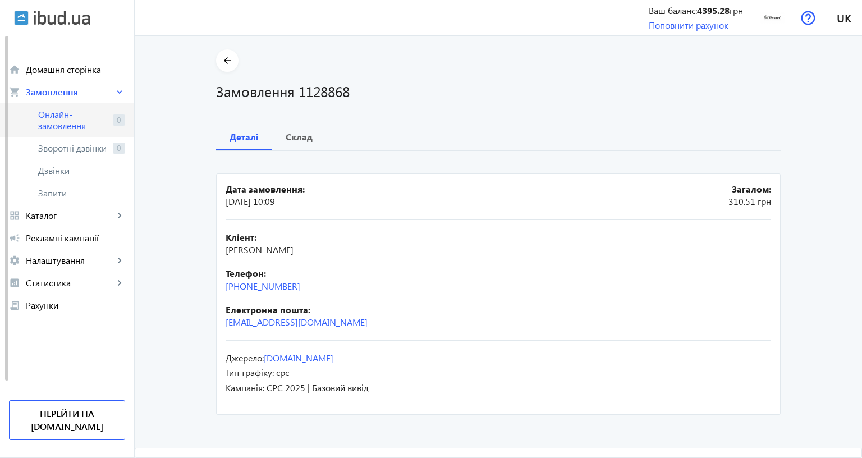
click at [63, 120] on span "Онлайн-замовлення" at bounding box center [73, 120] width 70 height 22
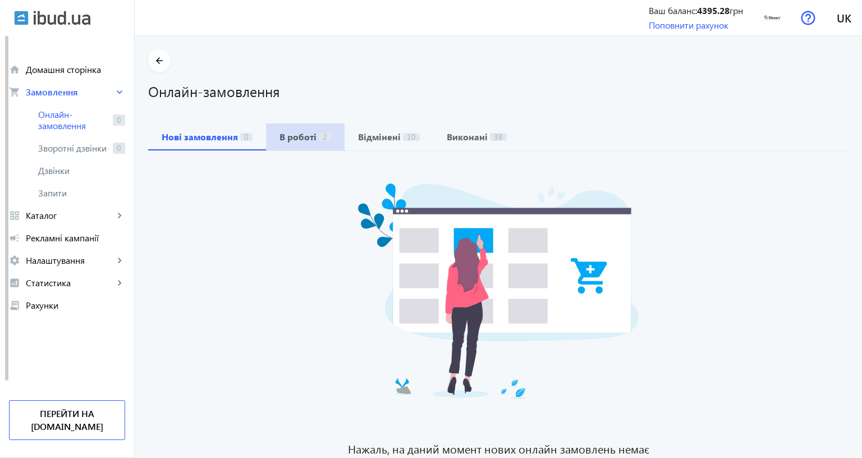
click at [311, 143] on span "В роботі 2" at bounding box center [305, 136] width 52 height 27
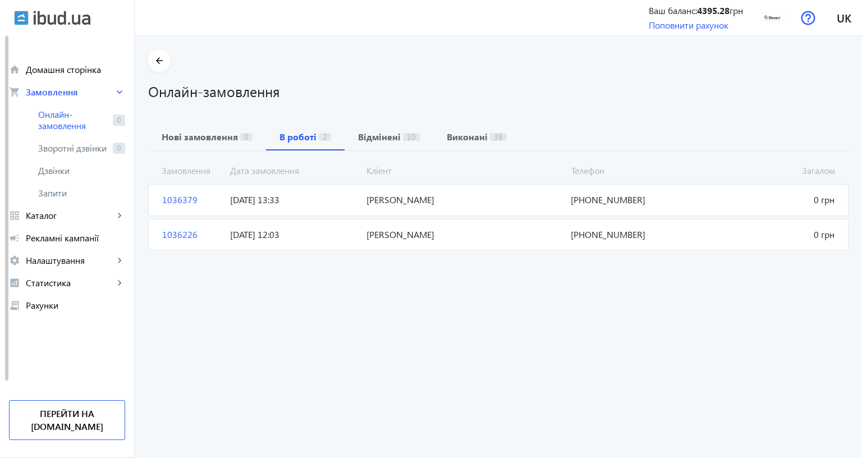
click at [171, 199] on span "1036379" at bounding box center [192, 200] width 68 height 12
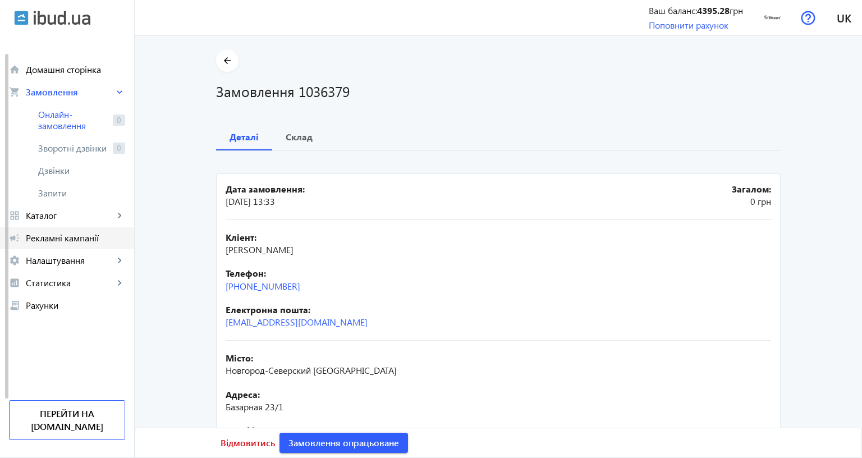
scroll to position [9, 0]
click at [58, 255] on span "Налаштування" at bounding box center [70, 260] width 88 height 11
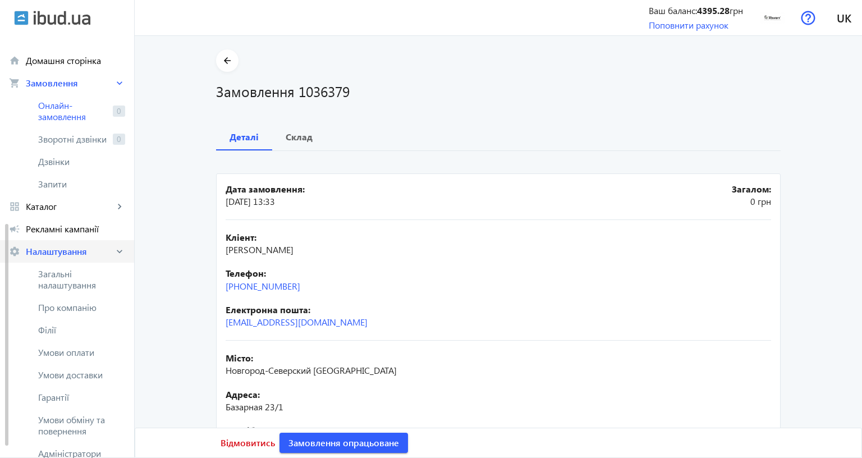
scroll to position [121, 0]
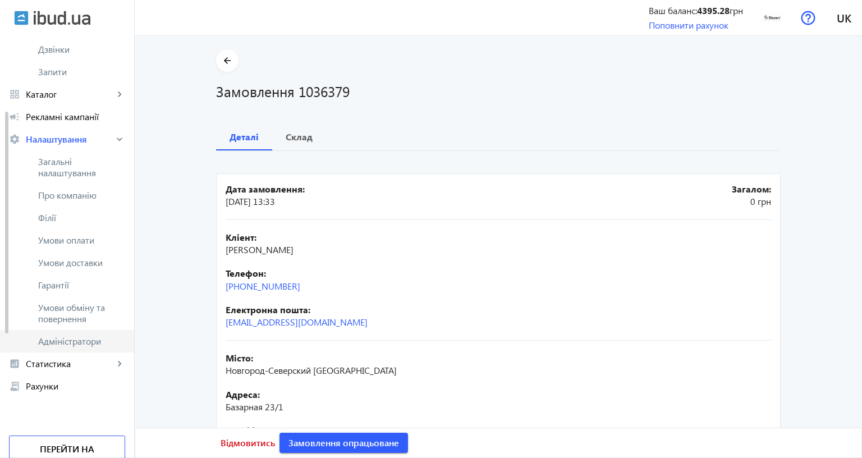
click at [67, 339] on span "Адміністратори" at bounding box center [81, 341] width 87 height 11
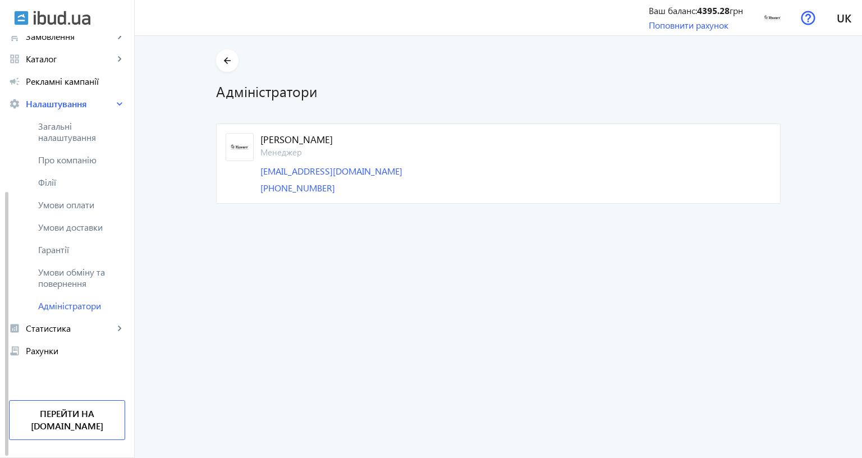
scroll to position [110, 0]
click at [475, 144] on link "Павло" at bounding box center [515, 139] width 511 height 13
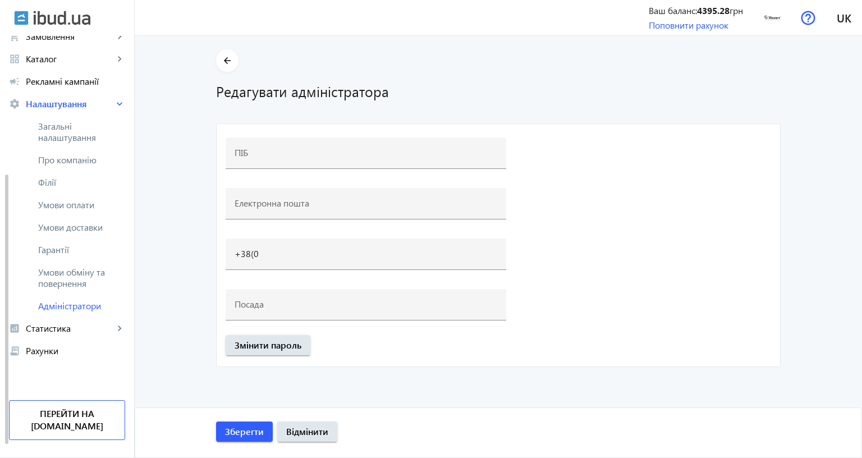
type input "Павло"
type input "[EMAIL_ADDRESS][DOMAIN_NAME]"
type input "+38(097)067-99-99"
type input "Менеджер"
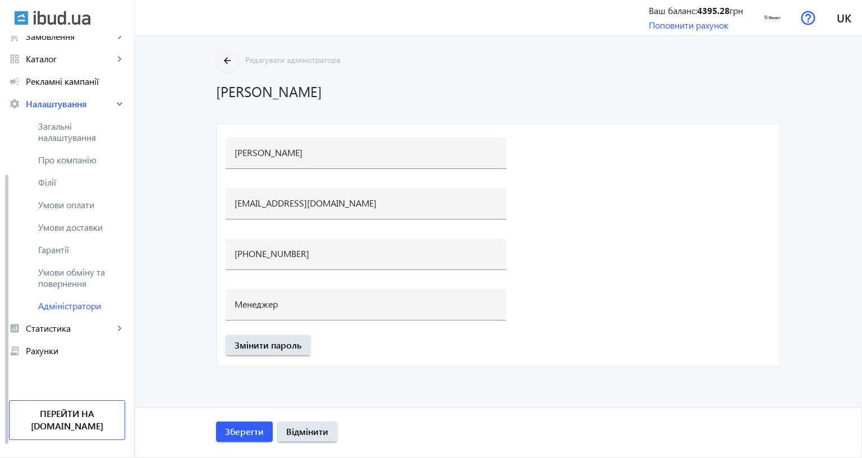
click at [222, 57] on mat-icon "arrow_back" at bounding box center [228, 61] width 14 height 14
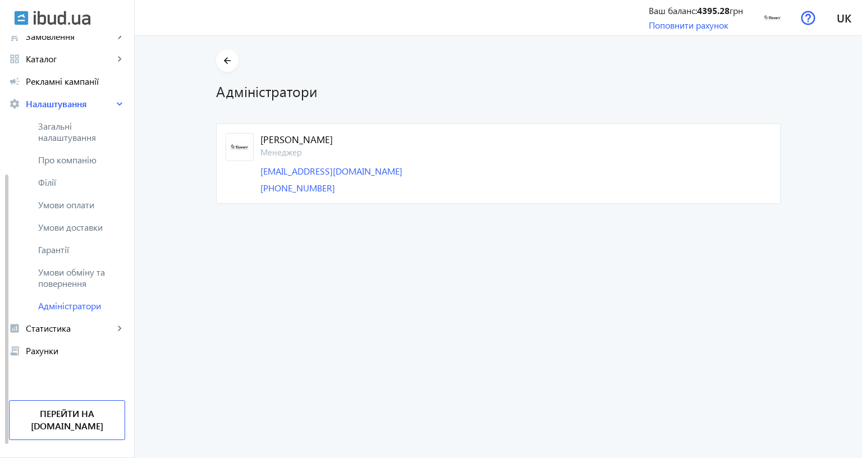
click at [203, 268] on administrators-list "arrow_back Адміністратори Павло Менеджер info@tile.ua +38(097)067-99-99" at bounding box center [498, 247] width 727 height 422
